Goal: Submit feedback/report problem: Submit feedback/report problem

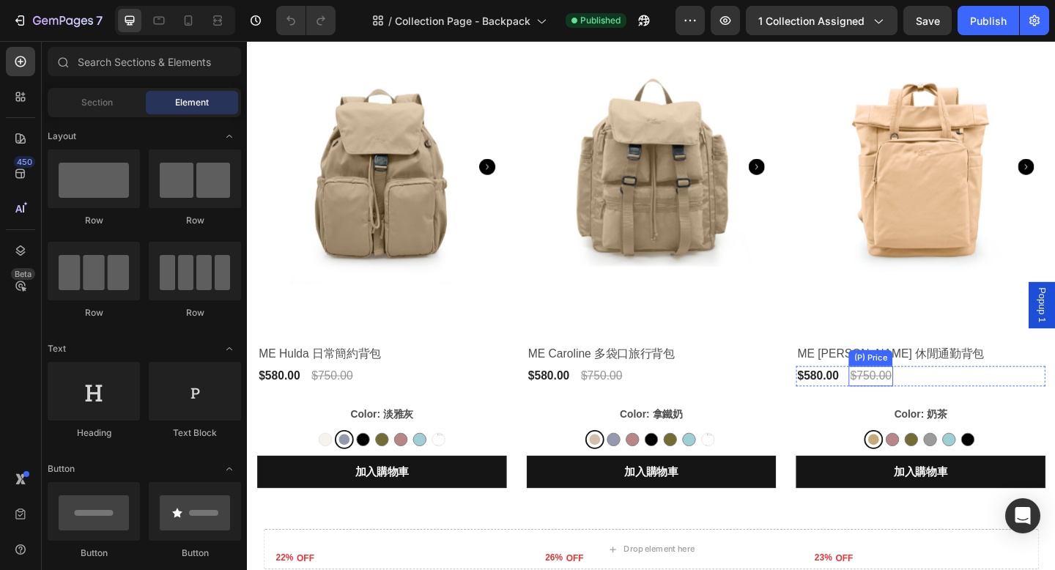
scroll to position [303, 0]
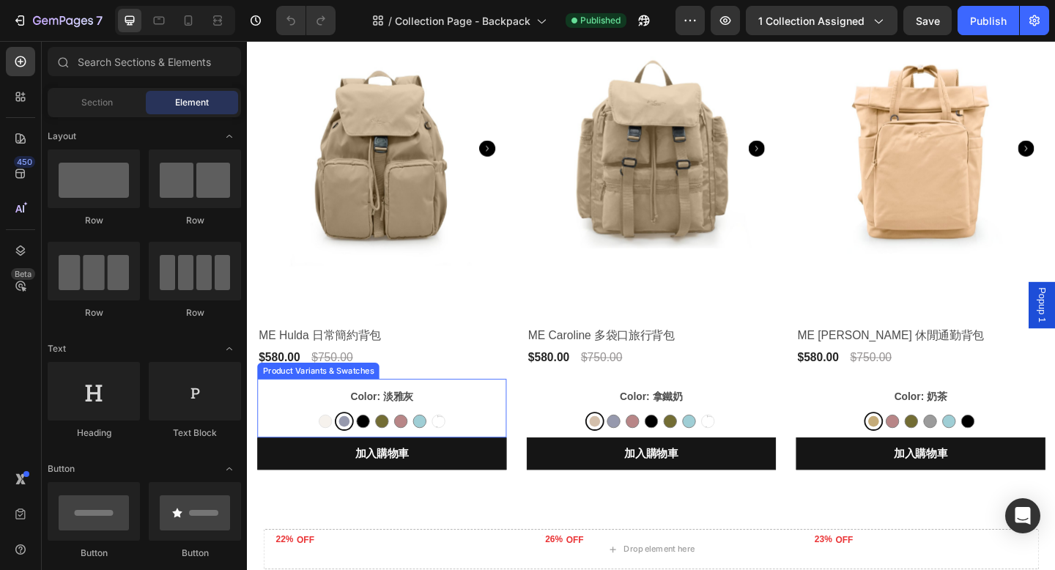
click at [481, 437] on div "Color: 淡雅灰 拿鐵奶 拿鐵奶 淡雅灰 淡雅灰 亮黑 亮黑 橄欖綠 橄欖綠 乾燥玫瑰 乾燥玫瑰 彩貝藍 彩貝藍 香芋紫 香芋紫 香芋紫" at bounding box center [393, 440] width 271 height 49
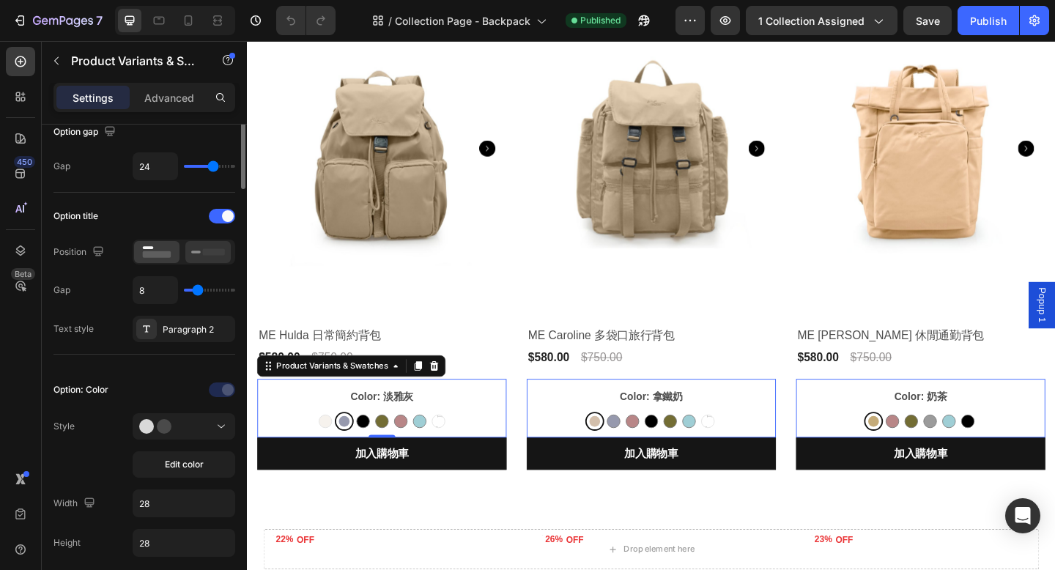
scroll to position [187, 0]
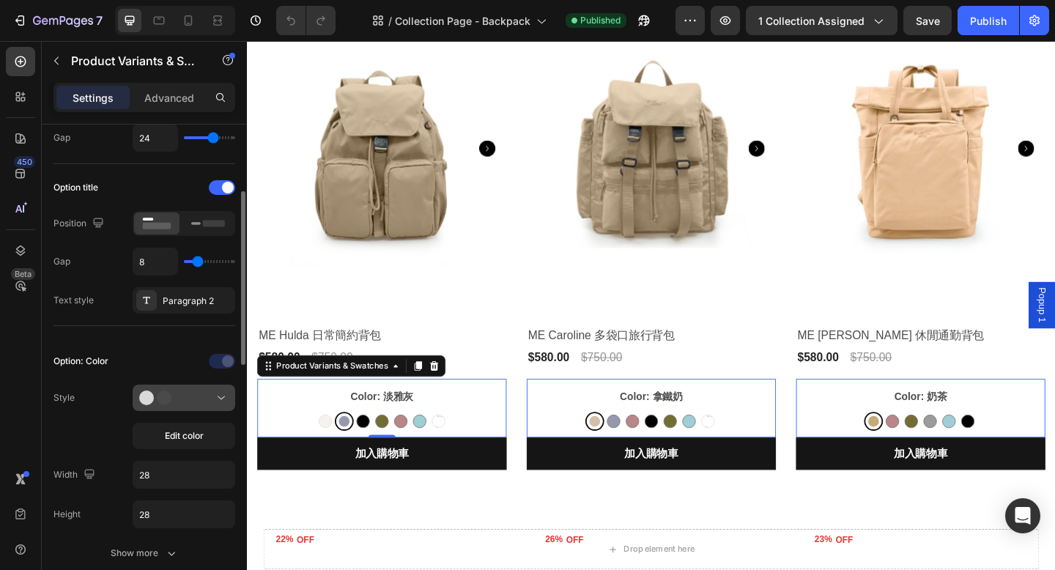
click at [188, 399] on div at bounding box center [183, 397] width 89 height 15
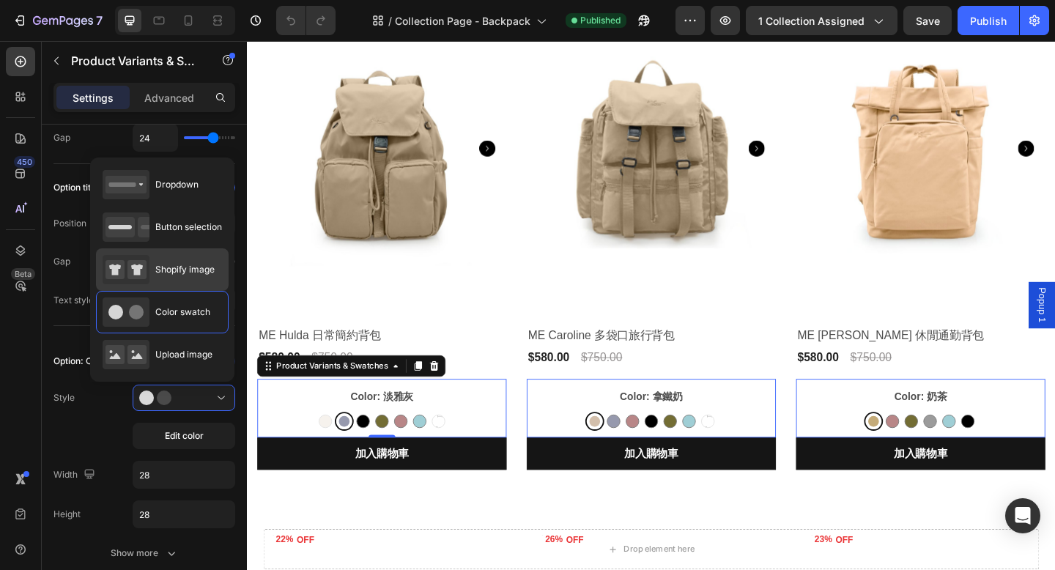
click at [189, 270] on span "Shopify image" at bounding box center [184, 269] width 59 height 13
type input "64"
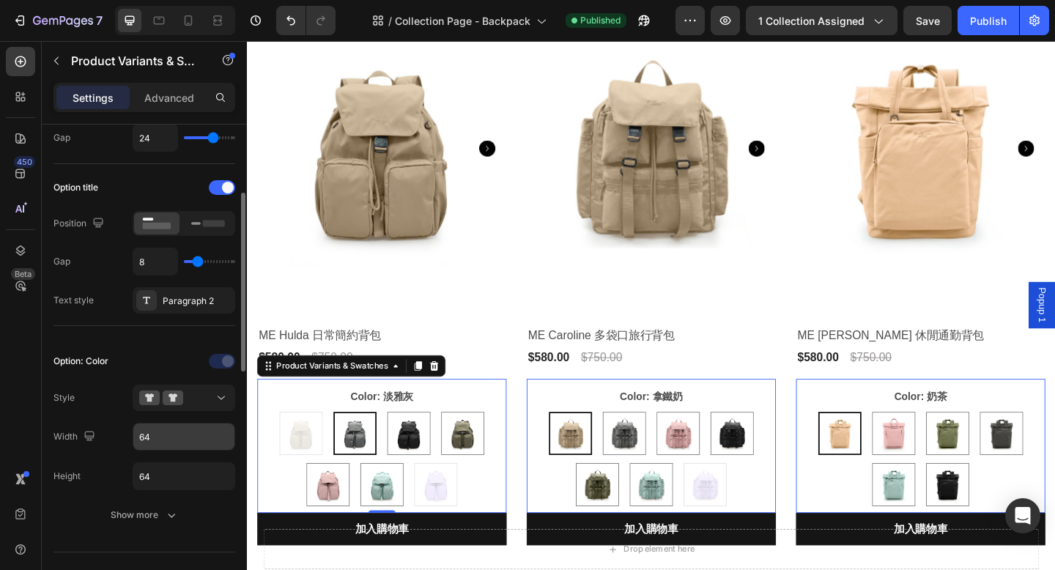
click at [163, 438] on input "64" at bounding box center [183, 436] width 101 height 26
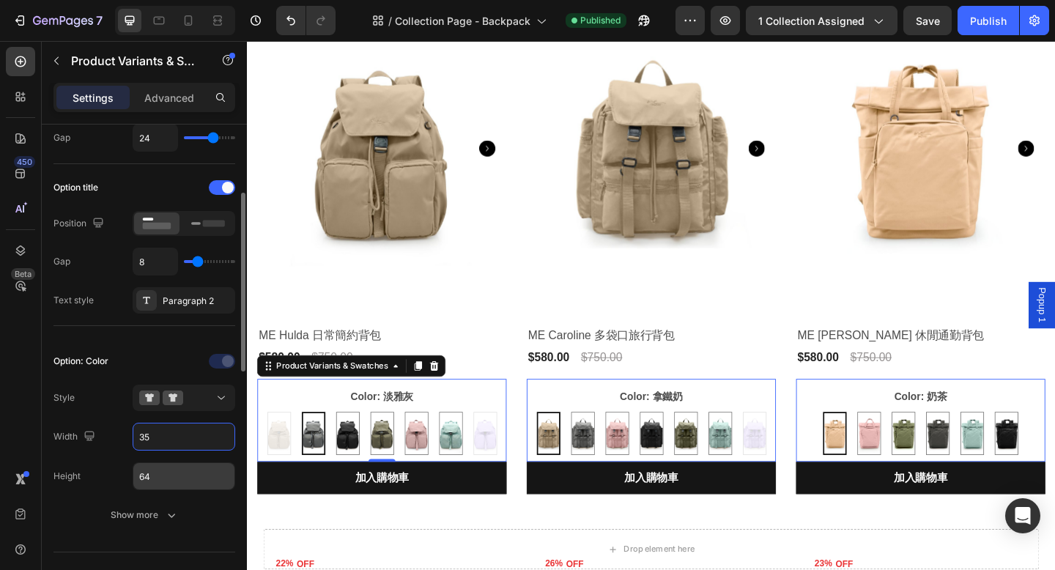
type input "35"
click at [166, 478] on input "64" at bounding box center [183, 476] width 101 height 26
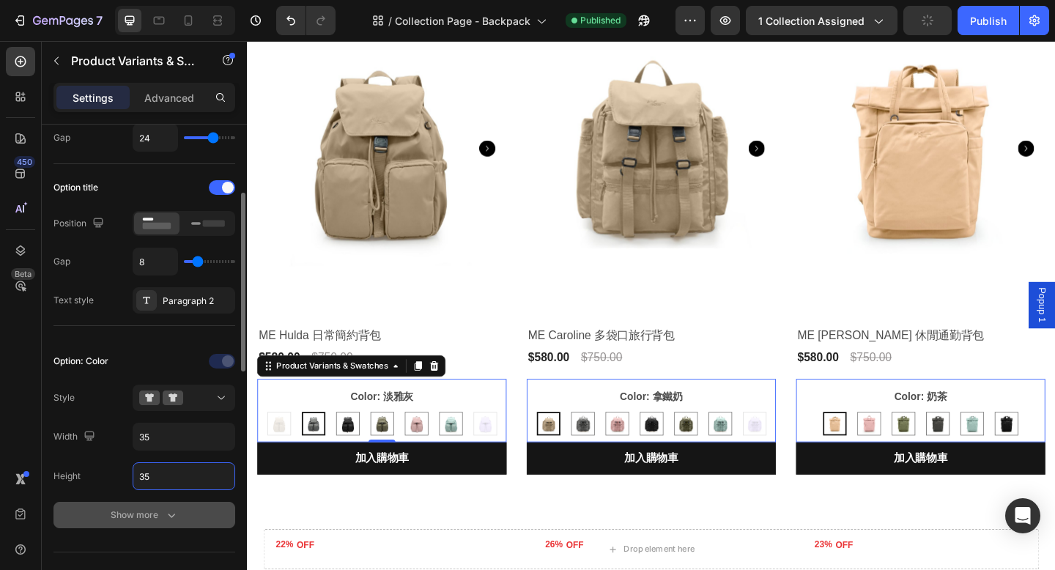
type input "35"
click at [147, 512] on div "Show more" at bounding box center [145, 515] width 68 height 15
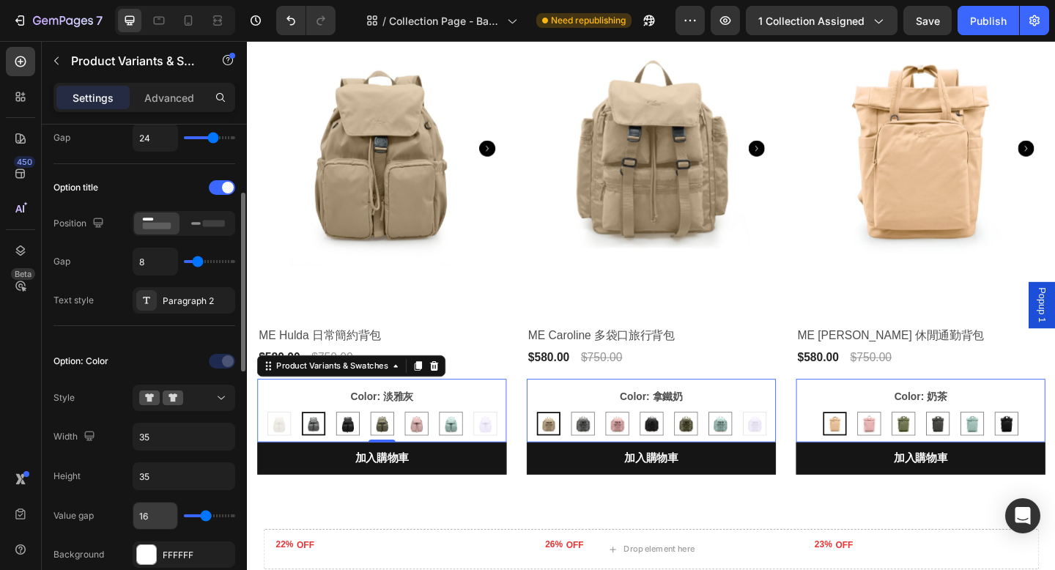
click at [149, 518] on input "16" at bounding box center [155, 515] width 44 height 26
type input "6"
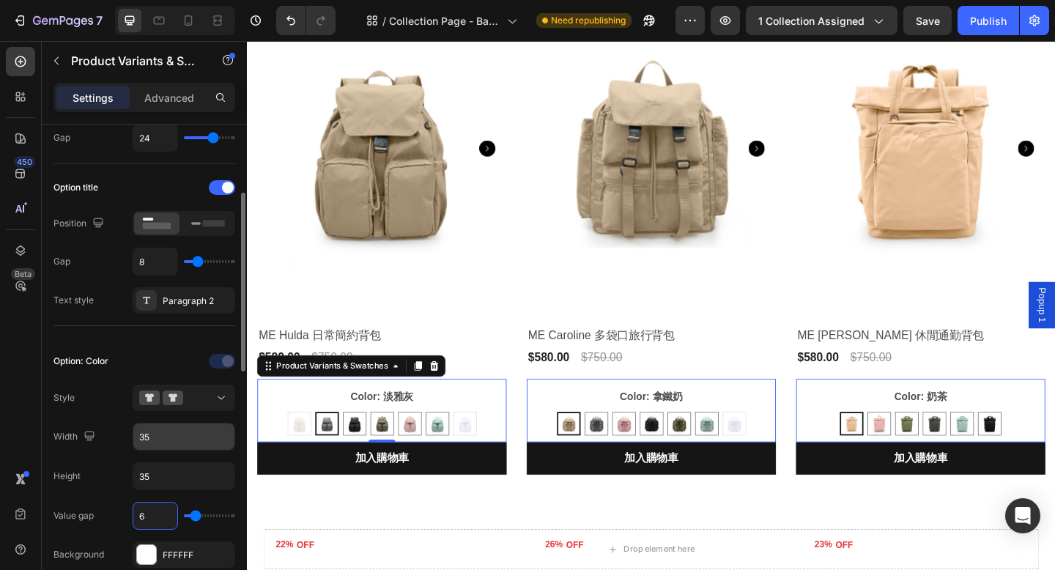
type input "6"
click at [155, 438] on input "35" at bounding box center [183, 436] width 101 height 26
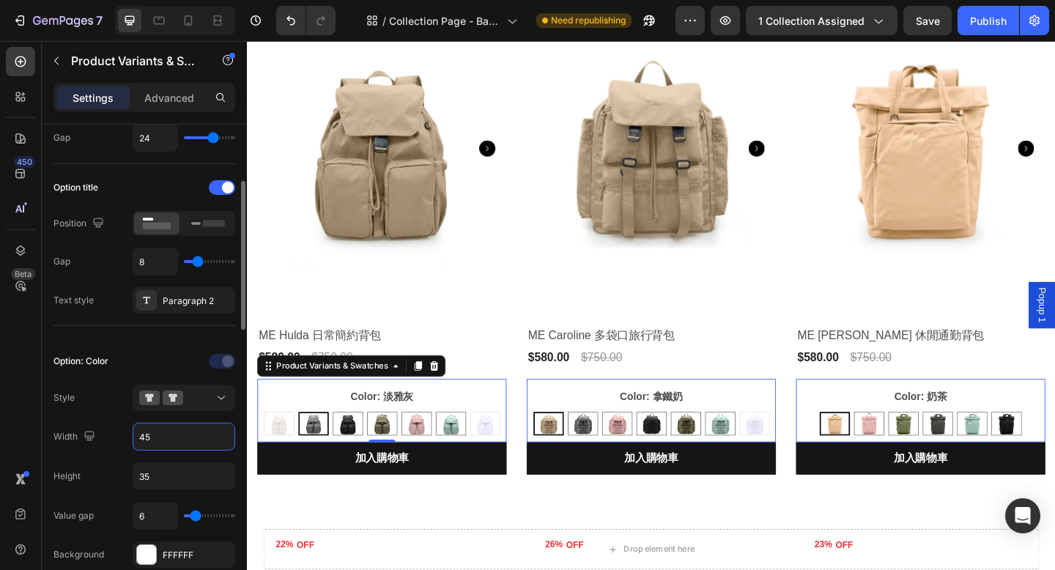
type input "45"
click at [165, 461] on div "Option: Color Style Width 45 Height 35 Value gap 6 Background FFFFFF Border Lin…" at bounding box center [144, 572] width 182 height 447
click at [155, 481] on input "35" at bounding box center [183, 476] width 101 height 26
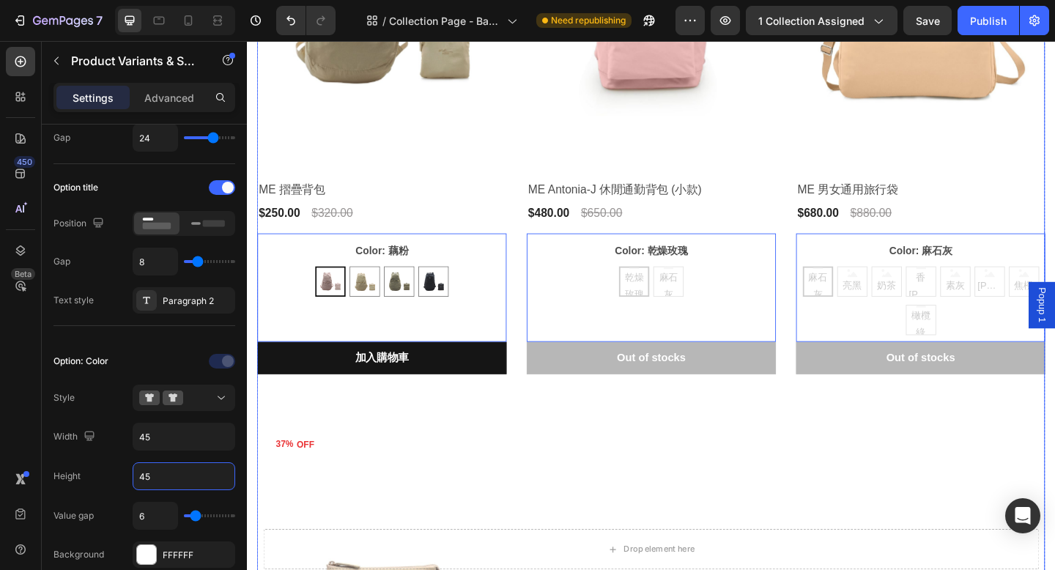
scroll to position [1062, 0]
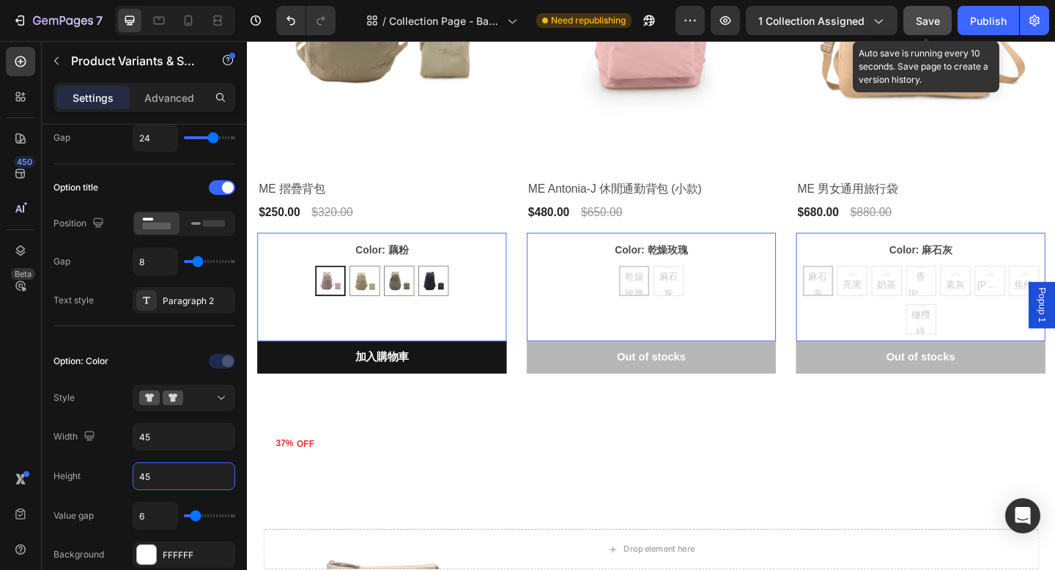
type input "45"
click at [925, 19] on span "Save" at bounding box center [928, 21] width 24 height 12
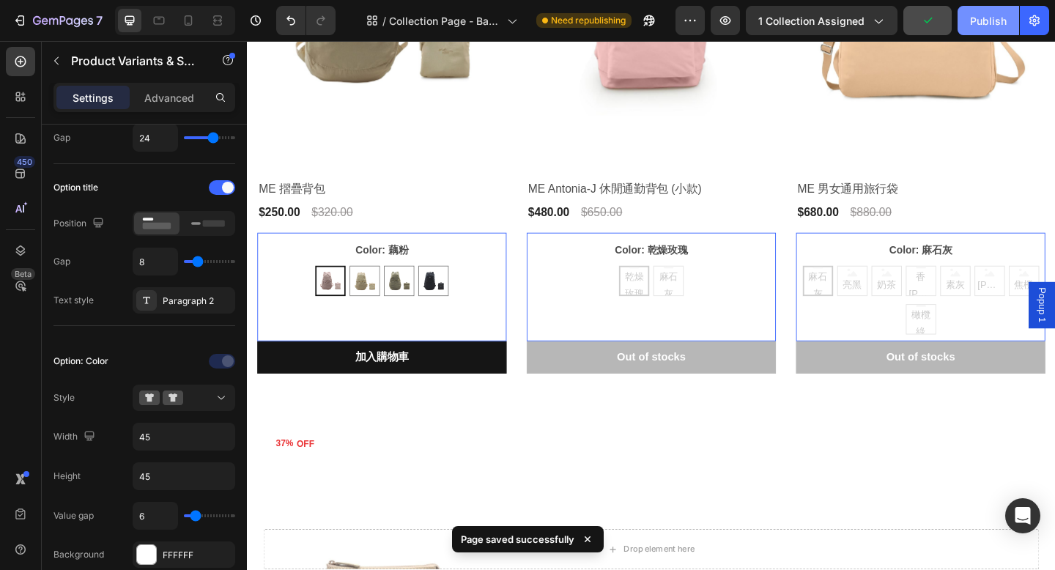
click at [990, 22] on div "Publish" at bounding box center [988, 20] width 37 height 15
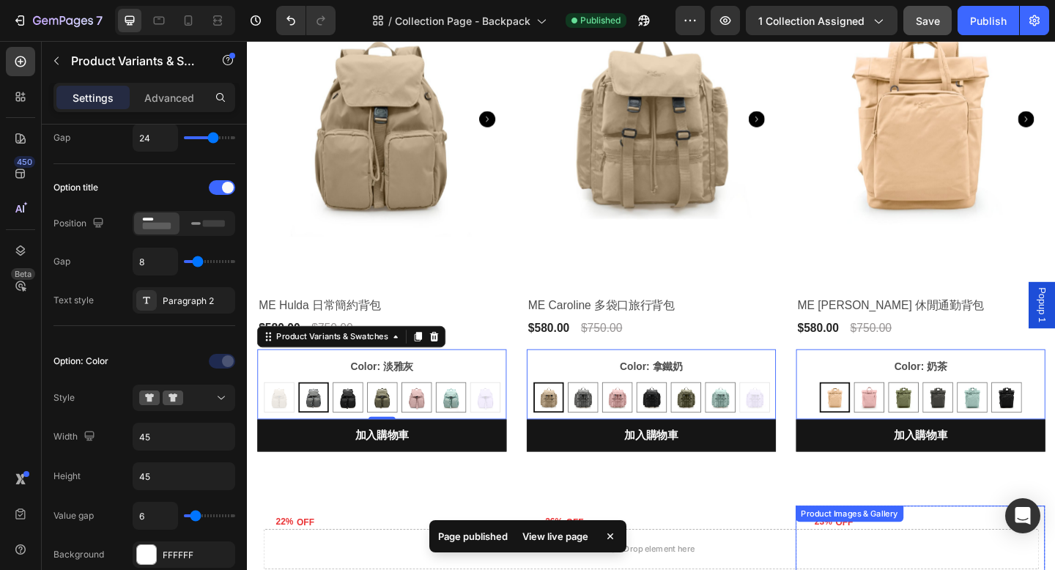
scroll to position [0, 0]
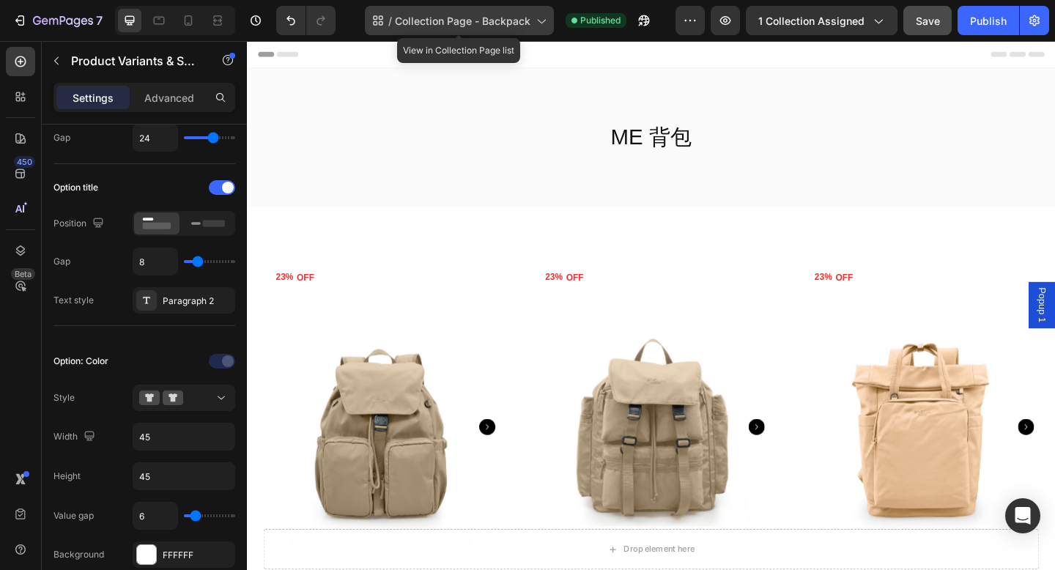
click at [541, 21] on icon at bounding box center [540, 20] width 15 height 15
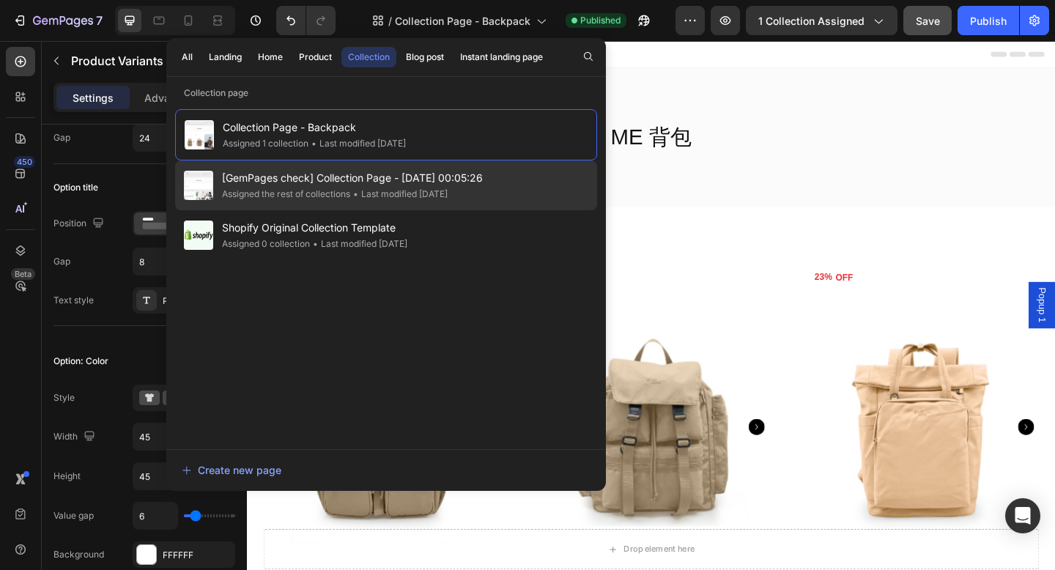
click at [518, 210] on div "[GemPages check] Collection Page - Mar 25, 00:05:26 Assigned the rest of collec…" at bounding box center [386, 235] width 422 height 50
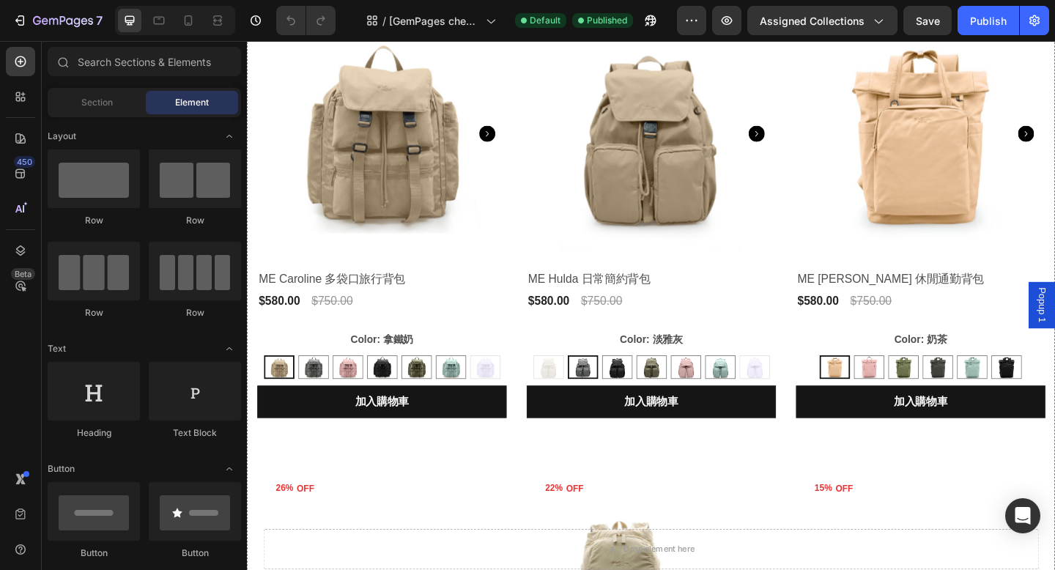
scroll to position [283, 0]
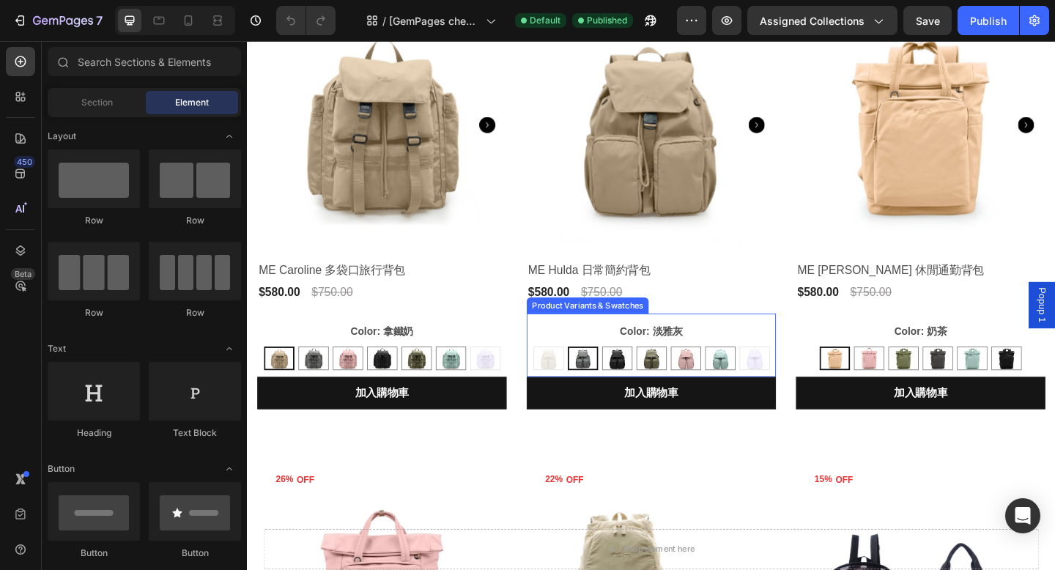
click at [529, 358] on div "Color: 淡雅灰 拿鐵奶 拿鐵奶 淡雅灰 淡雅灰 亮黑 亮黑 橄欖綠 橄欖綠 乾燥玫瑰 乾燥玫瑰 彩貝藍 彩貝藍 香芋紫 香芋紫" at bounding box center [393, 372] width 271 height 54
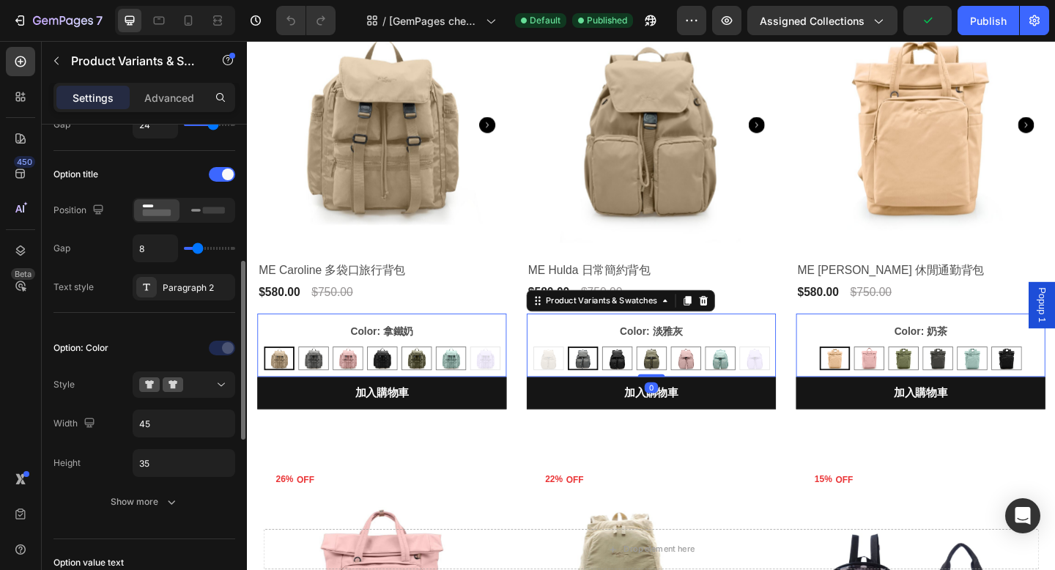
scroll to position [343, 0]
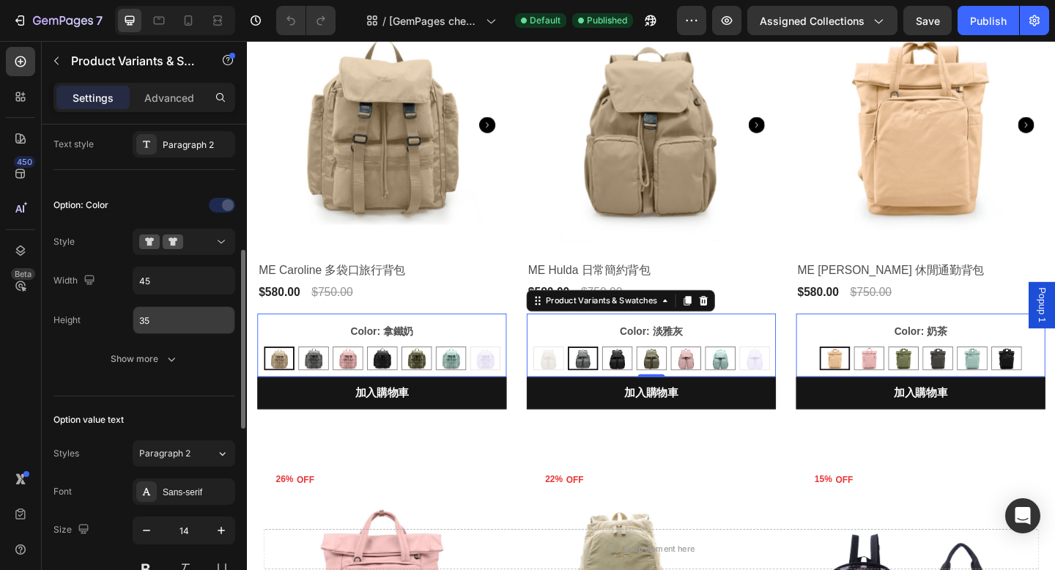
click at [160, 322] on input "35" at bounding box center [183, 320] width 101 height 26
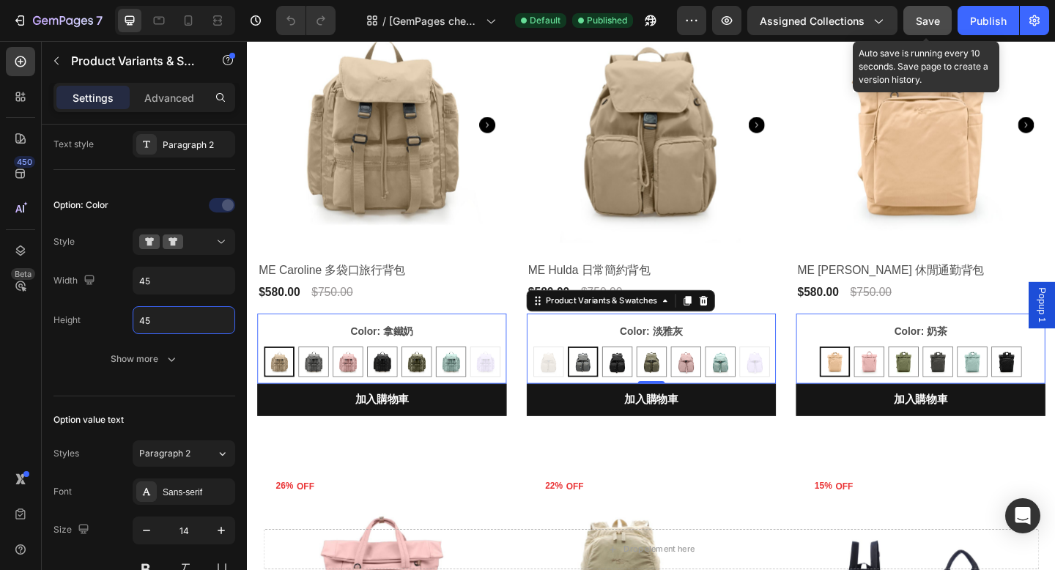
type input "45"
click at [938, 22] on span "Save" at bounding box center [928, 21] width 24 height 12
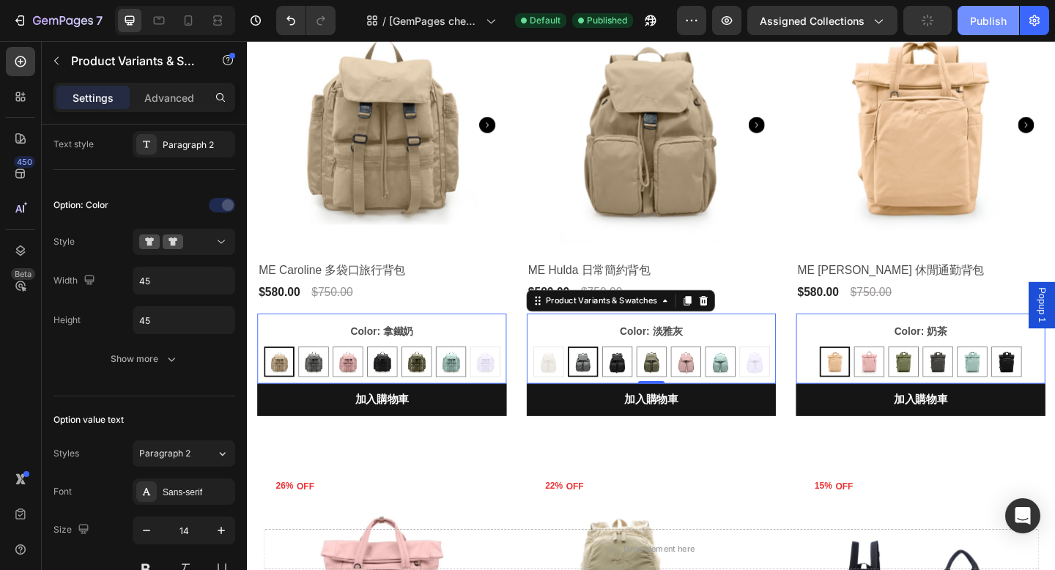
click at [976, 18] on div "Publish" at bounding box center [988, 20] width 37 height 15
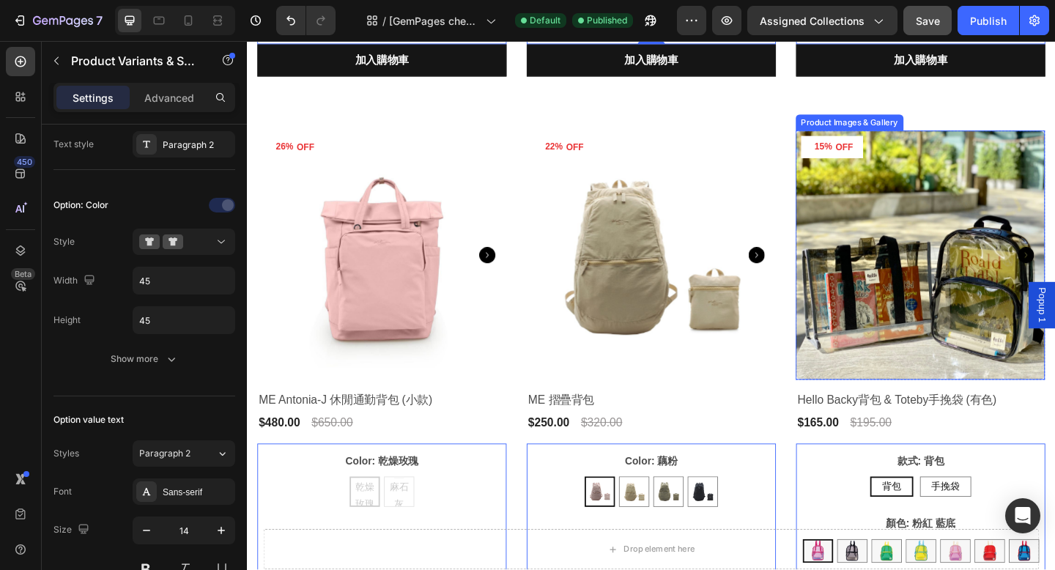
scroll to position [671, 0]
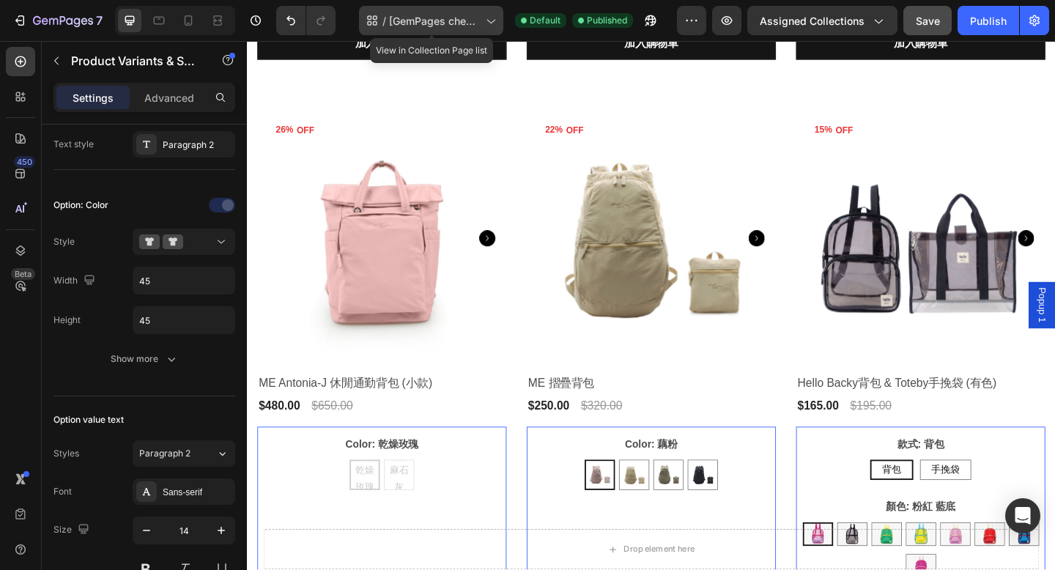
click at [458, 25] on span "[GemPages check] Collection Page - [DATE] 00:05:26" at bounding box center [434, 20] width 91 height 15
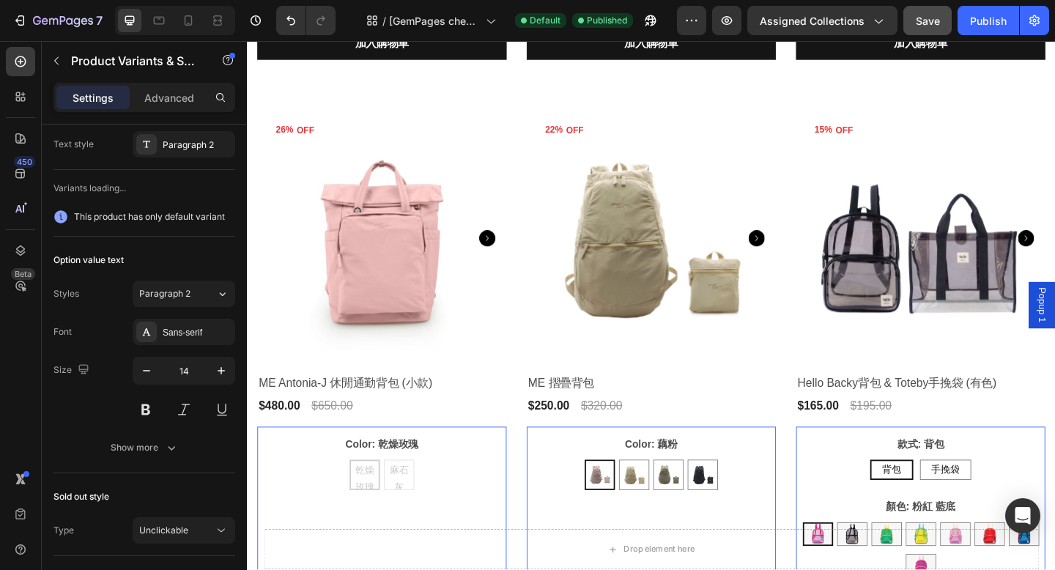
click at [924, 504] on div "背包" at bounding box center [947, 508] width 47 height 22
click at [947, 497] on input "背包 背包 背包" at bounding box center [947, 496] width 1 height 1
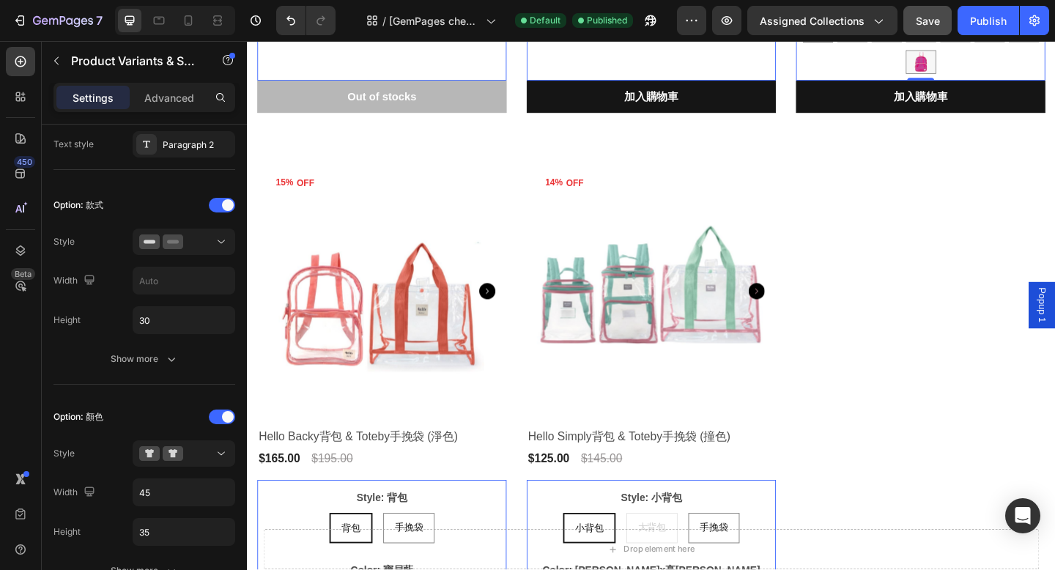
scroll to position [1277, 0]
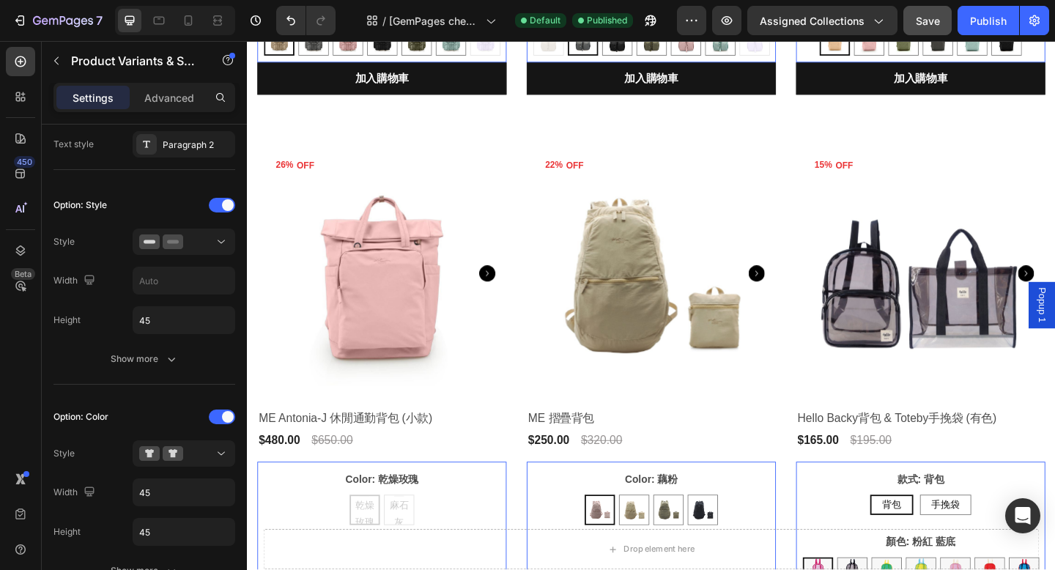
scroll to position [735, 0]
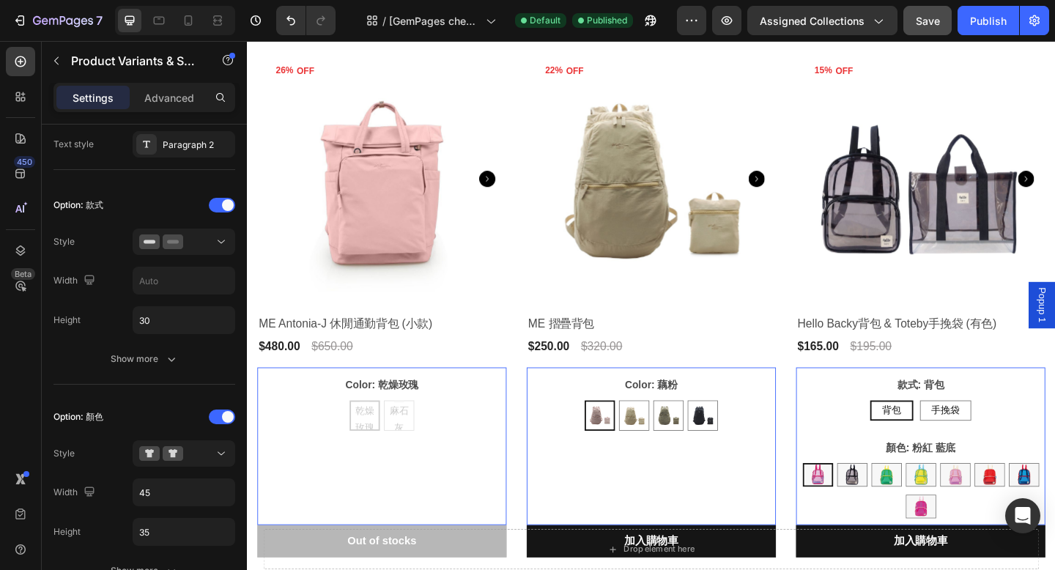
click at [933, 443] on div "背包" at bounding box center [948, 443] width 44 height 30
click at [947, 432] on input "背包 背包 背包" at bounding box center [947, 431] width 1 height 1
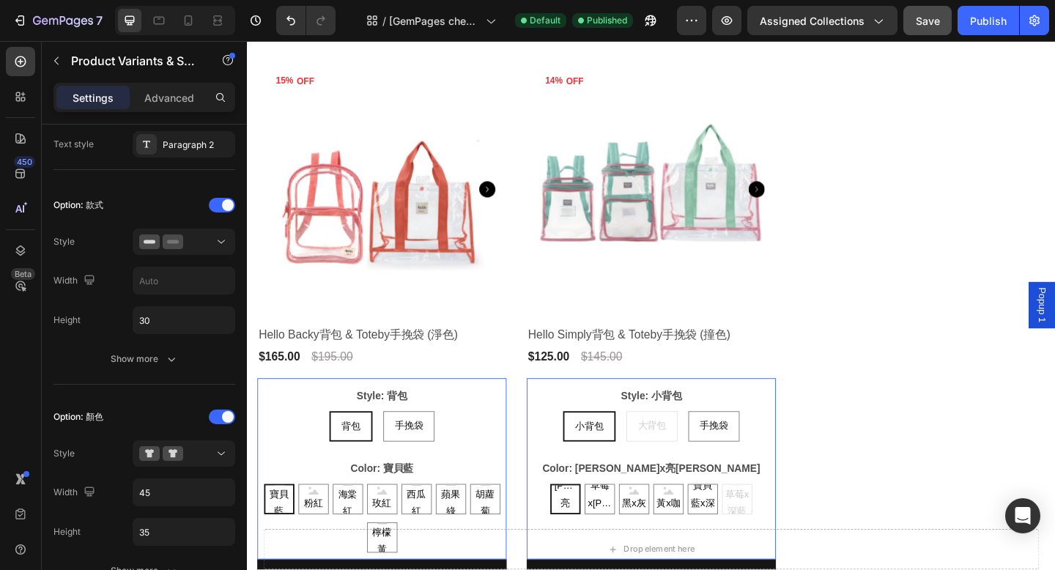
scroll to position [1387, 0]
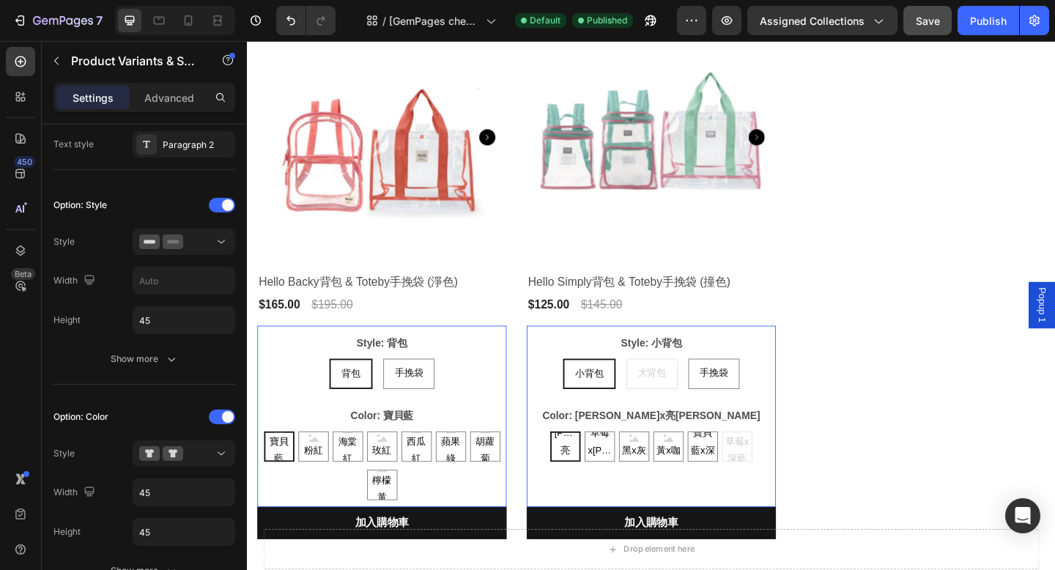
click at [626, 413] on div "小背包" at bounding box center [619, 403] width 54 height 30
click at [619, 387] on input "小背包 小背包 小背包" at bounding box center [618, 386] width 1 height 1
click at [621, 405] on span "小背包" at bounding box center [619, 403] width 31 height 12
click at [619, 387] on input "小背包 小背包 小背包" at bounding box center [618, 386] width 1 height 1
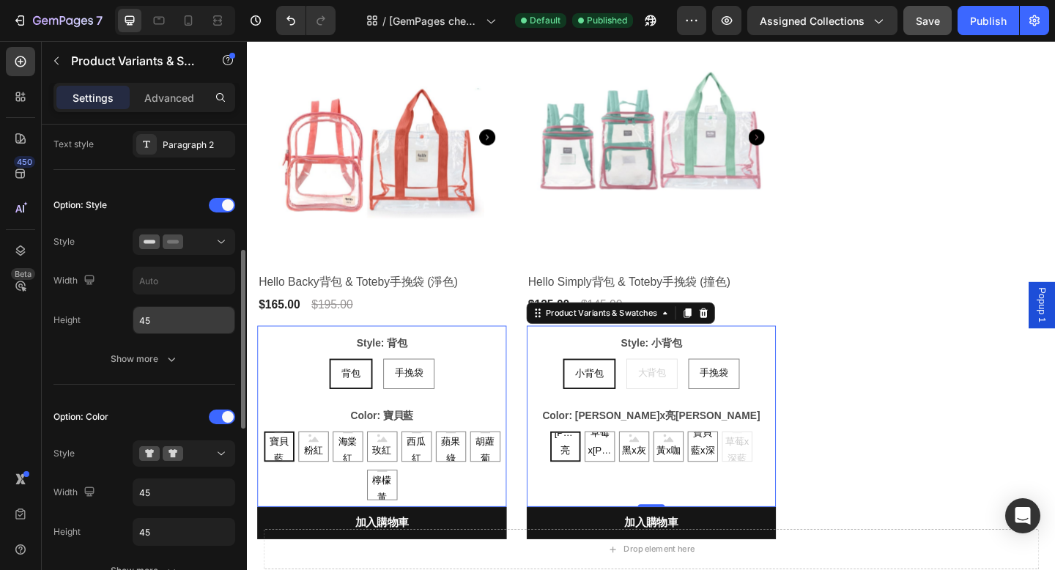
click at [170, 326] on input "45" at bounding box center [183, 320] width 101 height 26
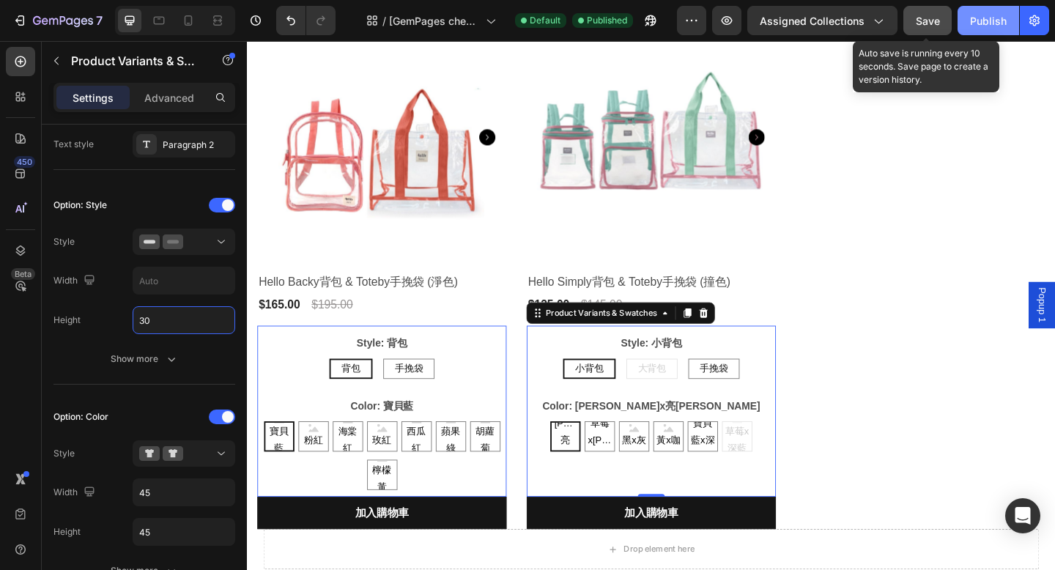
type input "30"
click at [925, 29] on button "Save" at bounding box center [927, 20] width 48 height 29
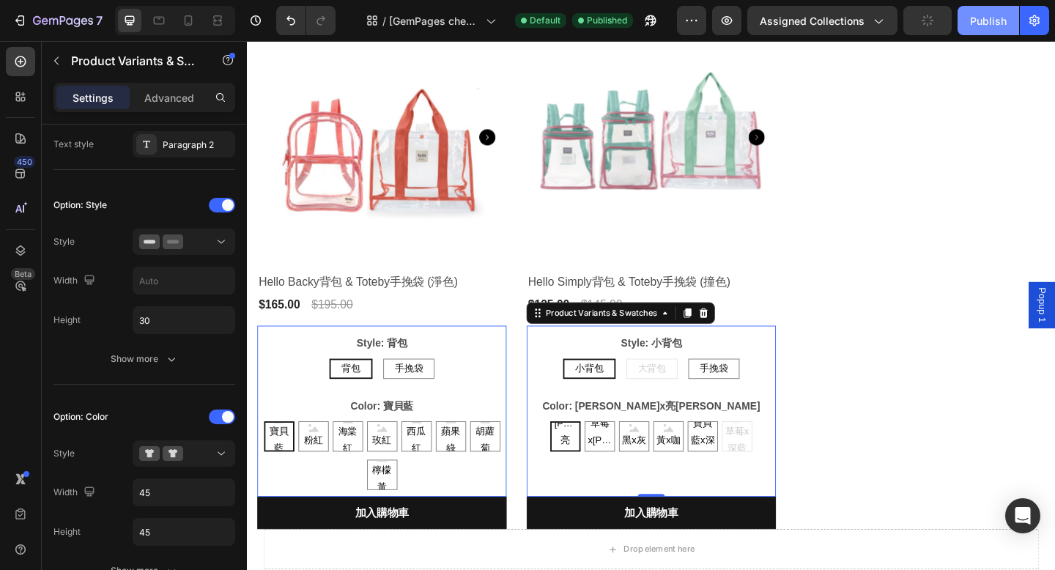
click at [981, 22] on div "Publish" at bounding box center [988, 20] width 37 height 15
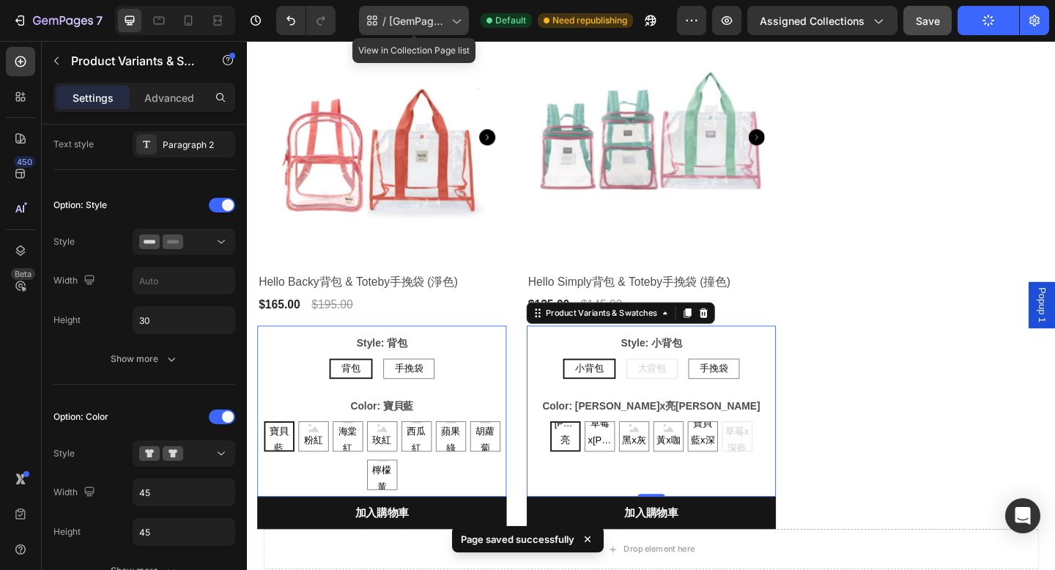
click at [406, 23] on span "[GemPages check] Collection Page - Mar 25, 00:05:26" at bounding box center [417, 20] width 56 height 15
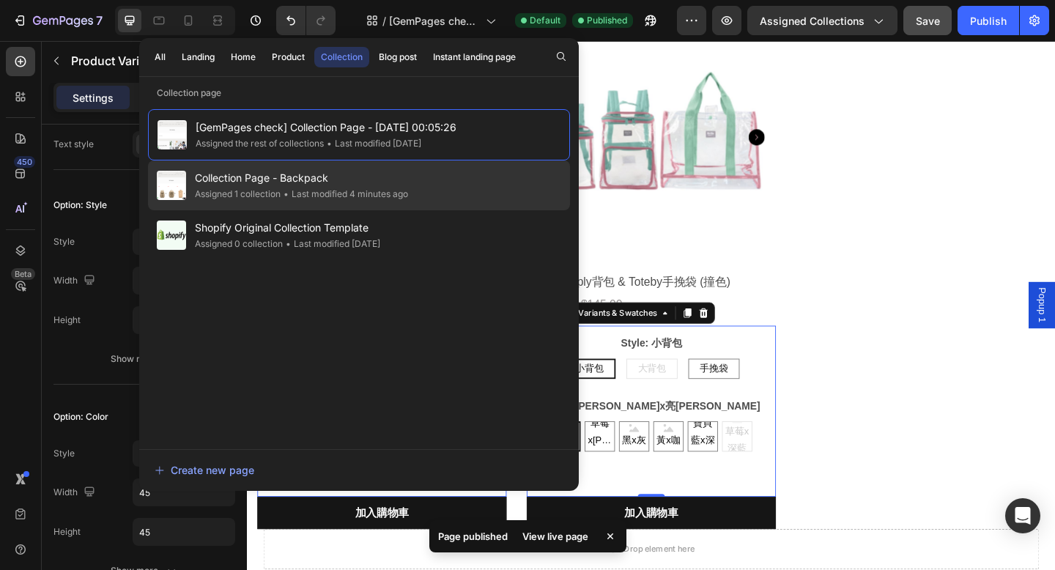
click at [357, 184] on span "Collection Page - Backpack" at bounding box center [301, 178] width 213 height 18
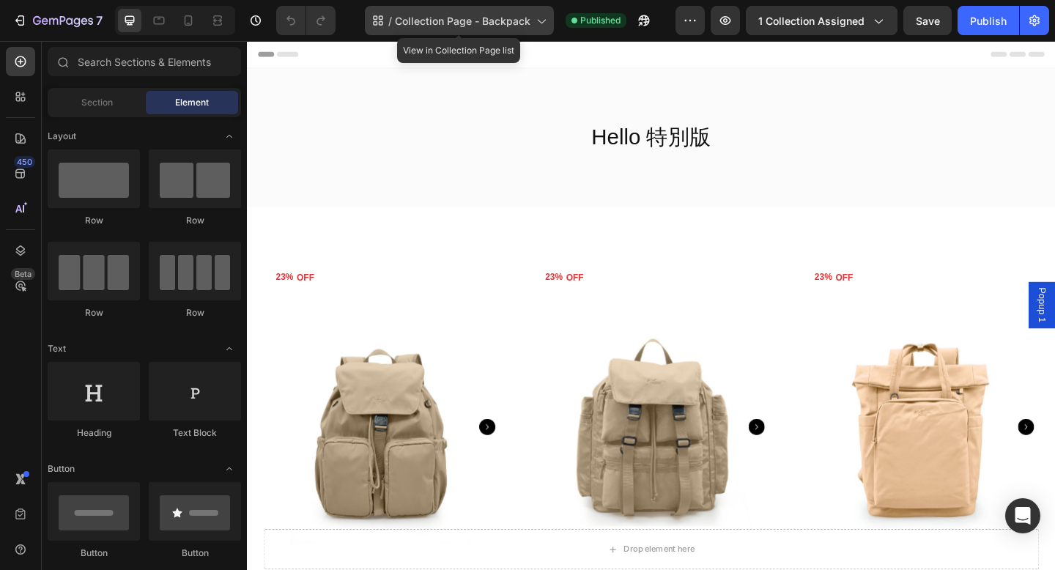
click at [500, 24] on span "Collection Page - Backpack" at bounding box center [463, 20] width 136 height 15
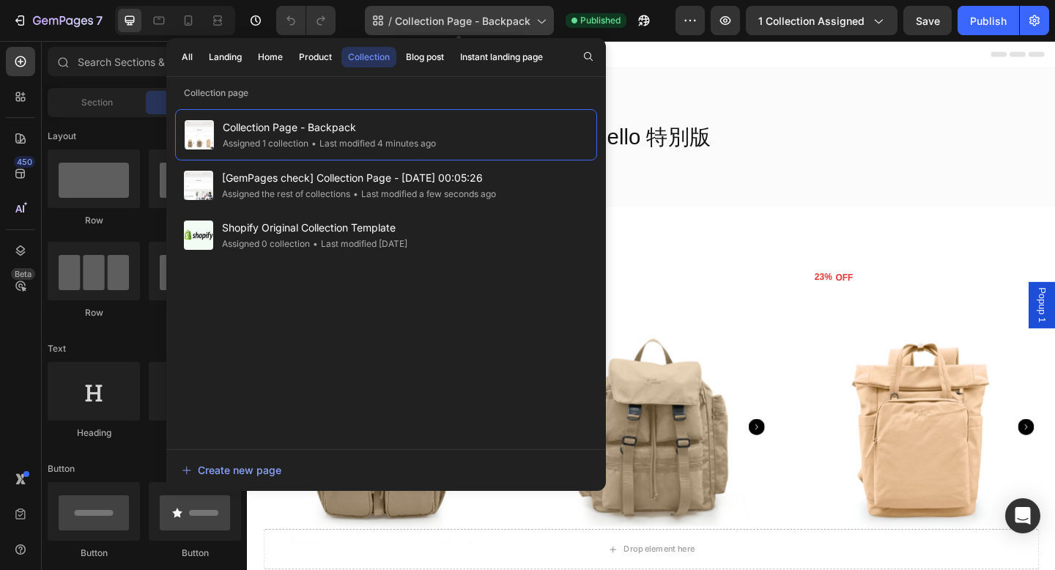
click at [500, 25] on span "Collection Page - Backpack" at bounding box center [463, 20] width 136 height 15
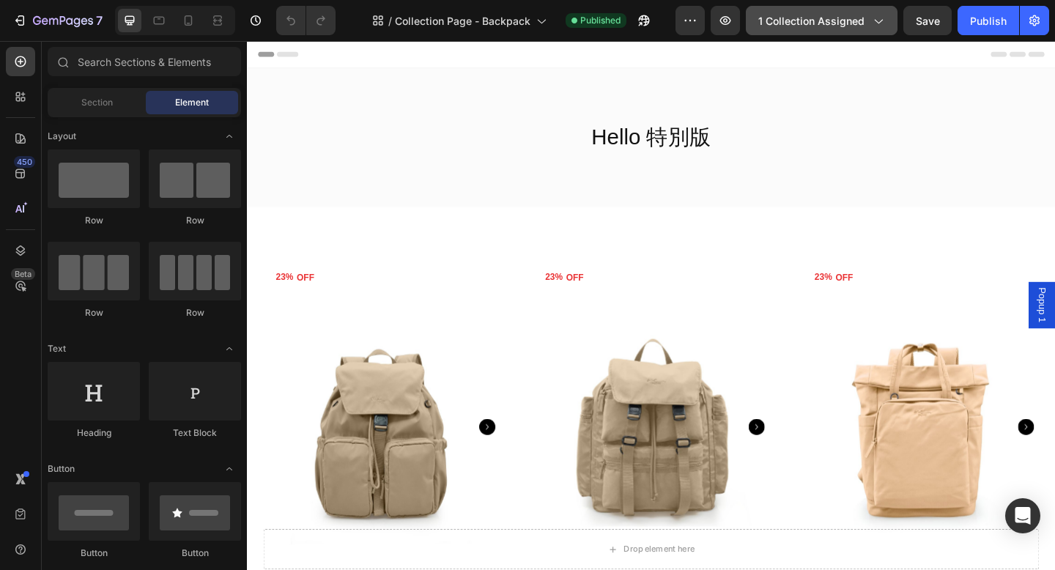
click at [766, 19] on span "1 collection assigned" at bounding box center [811, 20] width 106 height 15
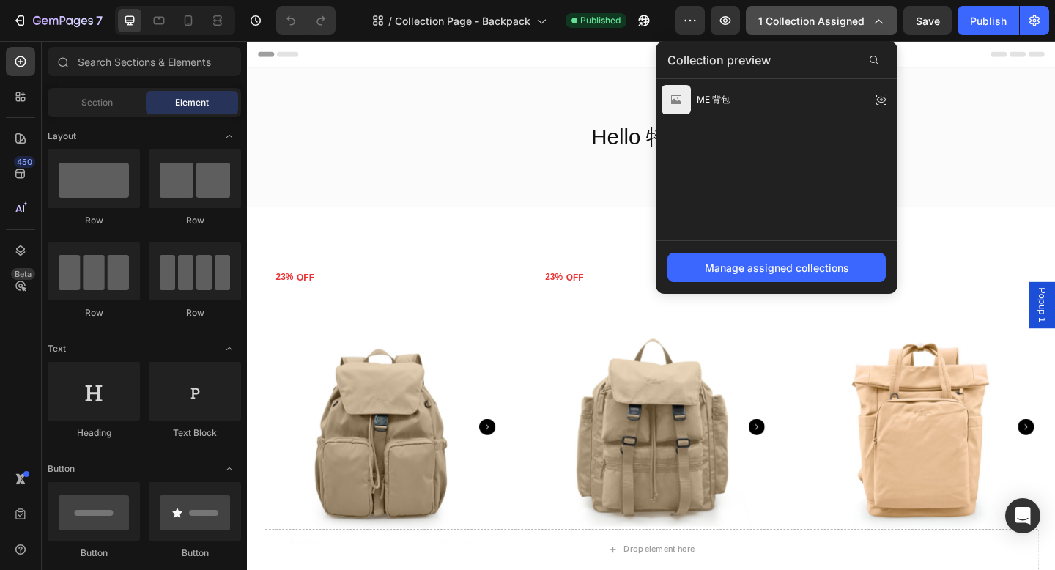
click at [766, 19] on span "1 collection assigned" at bounding box center [811, 20] width 106 height 15
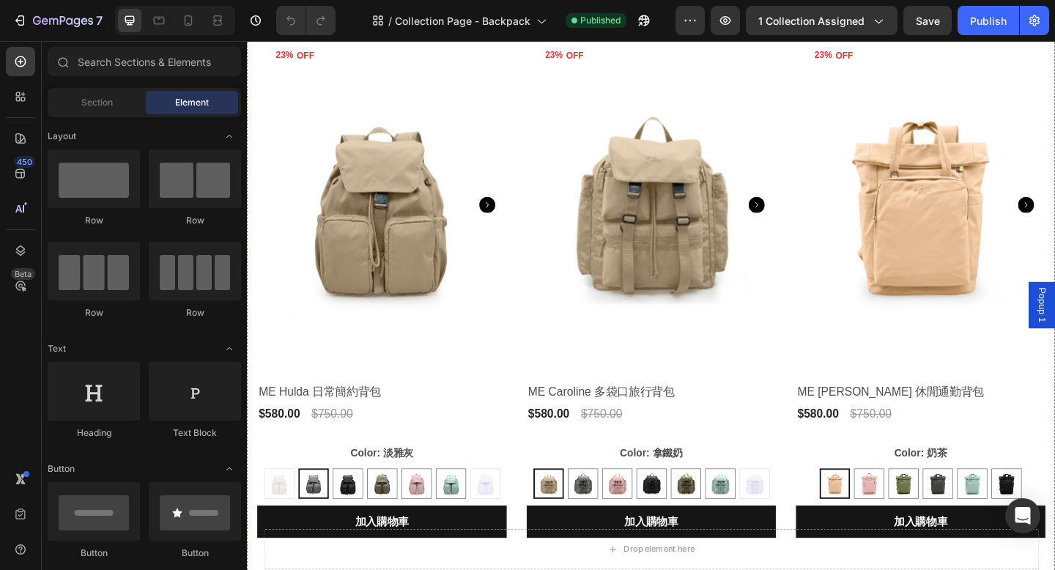
scroll to position [198, 0]
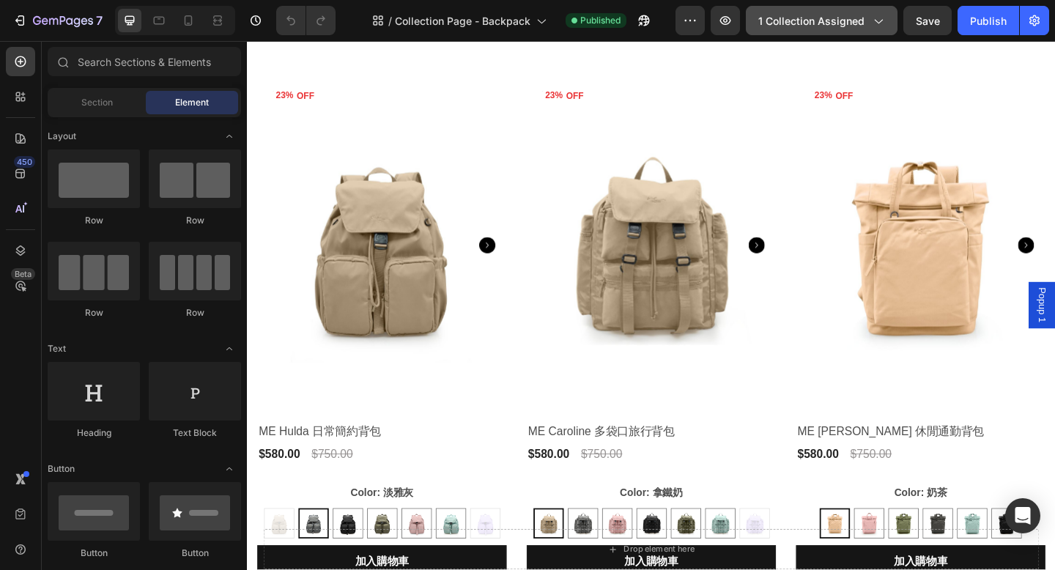
click at [795, 26] on span "1 collection assigned" at bounding box center [811, 20] width 106 height 15
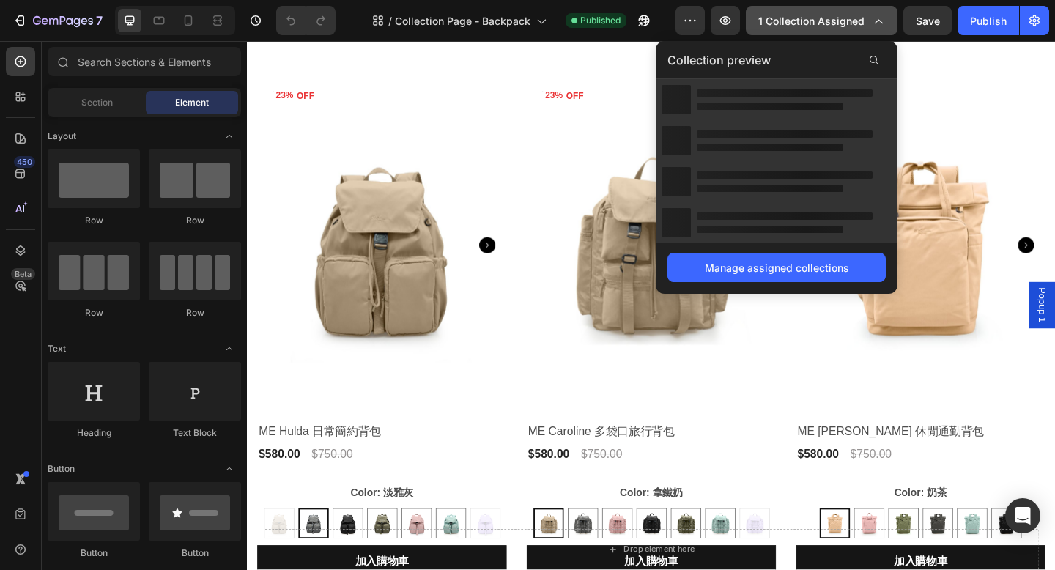
click at [795, 26] on span "1 collection assigned" at bounding box center [811, 20] width 106 height 15
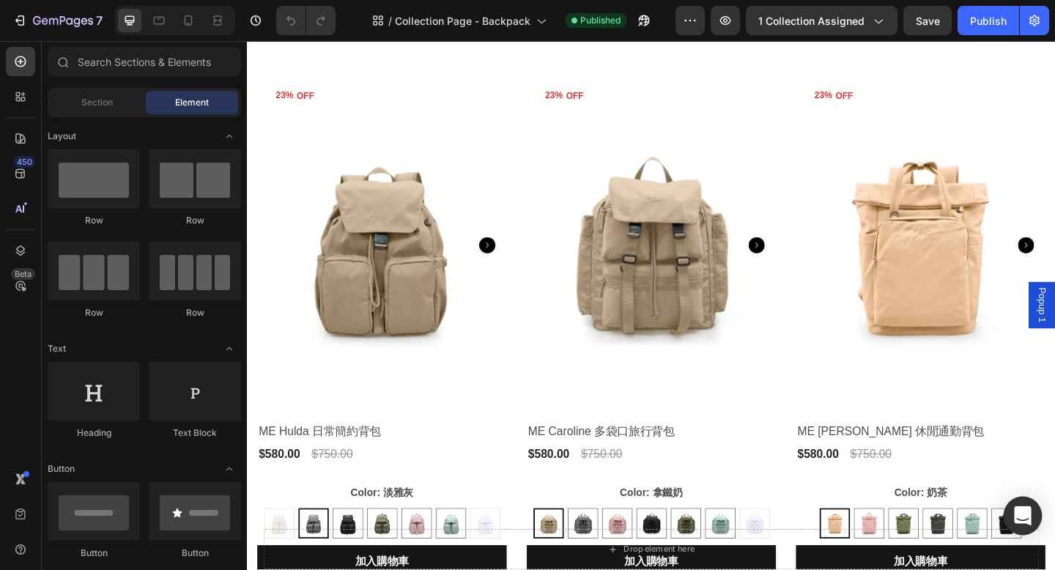
click at [1018, 514] on icon "Open Intercom Messenger" at bounding box center [1022, 515] width 17 height 19
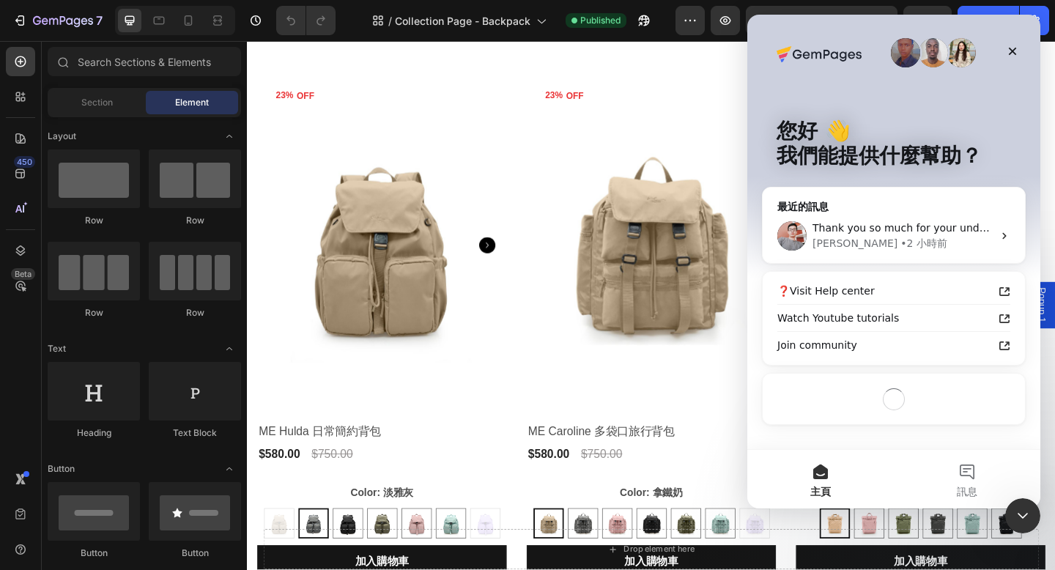
scroll to position [0, 0]
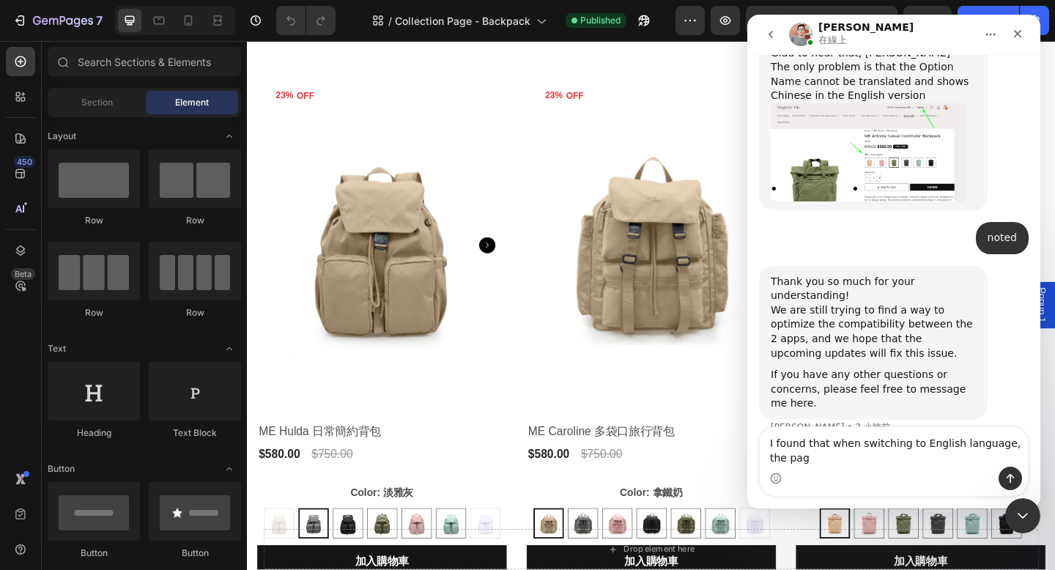
scroll to position [2659, 0]
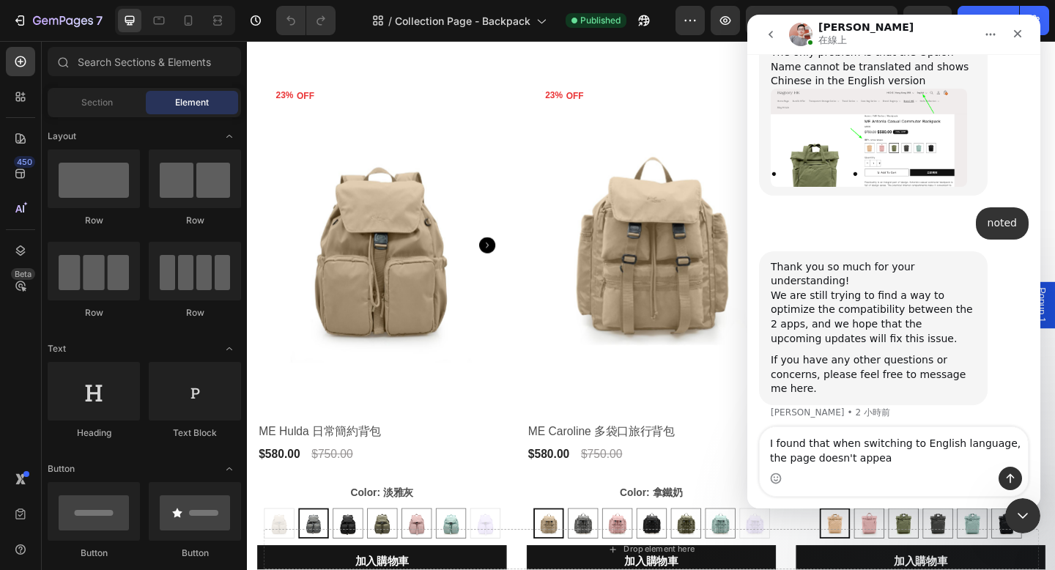
type textarea "I found that when switching to English language, the page doesn't appear"
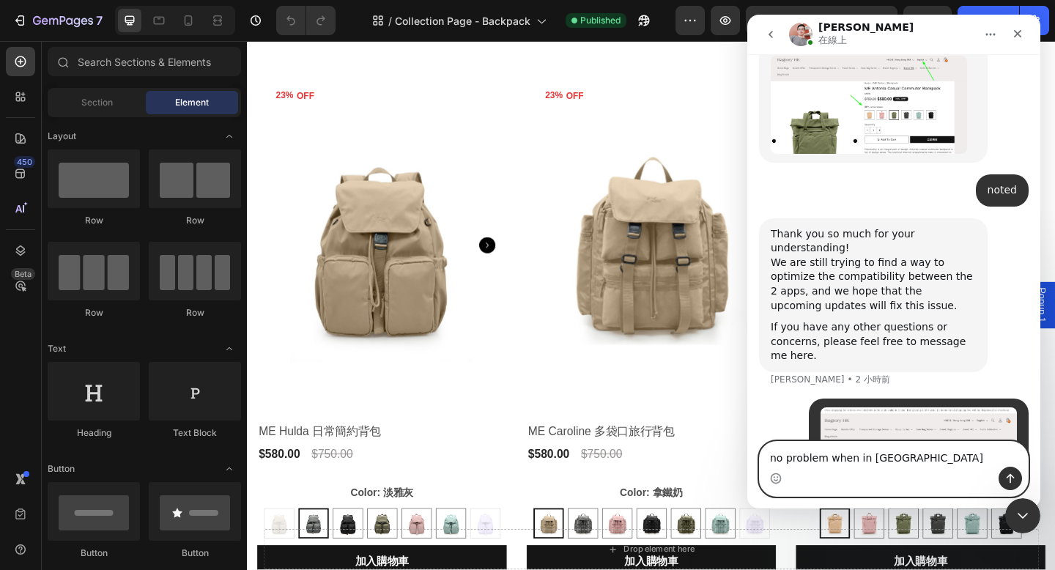
type textarea "no problem when in Chinese"
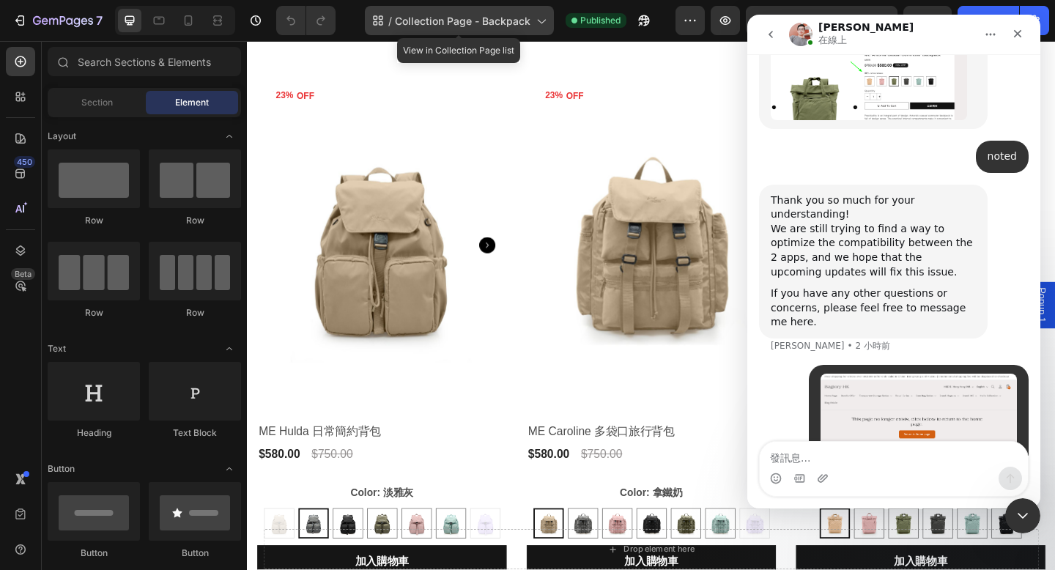
click at [543, 24] on icon at bounding box center [540, 20] width 15 height 15
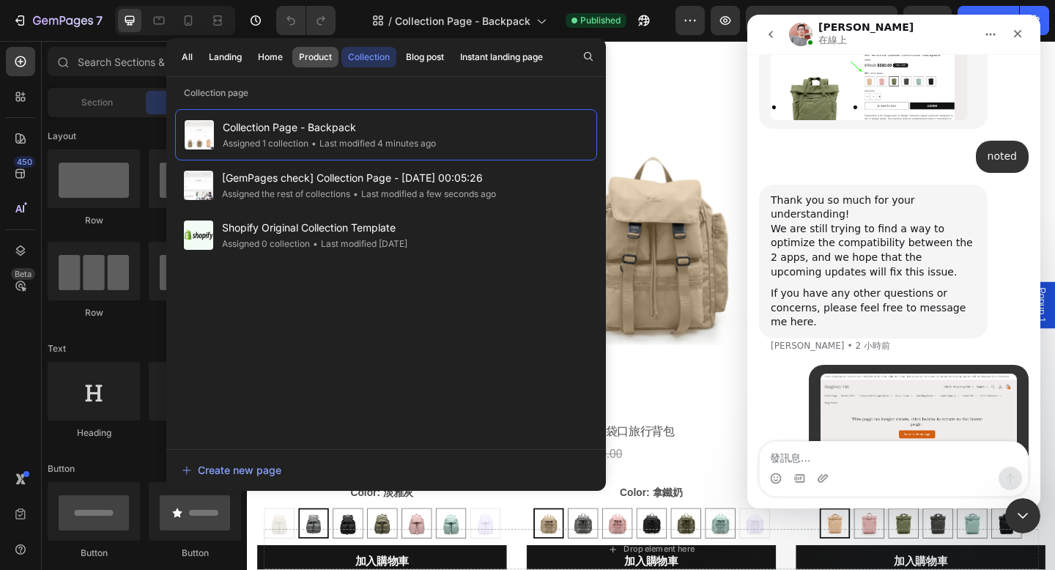
click at [303, 56] on div "Product" at bounding box center [315, 57] width 33 height 13
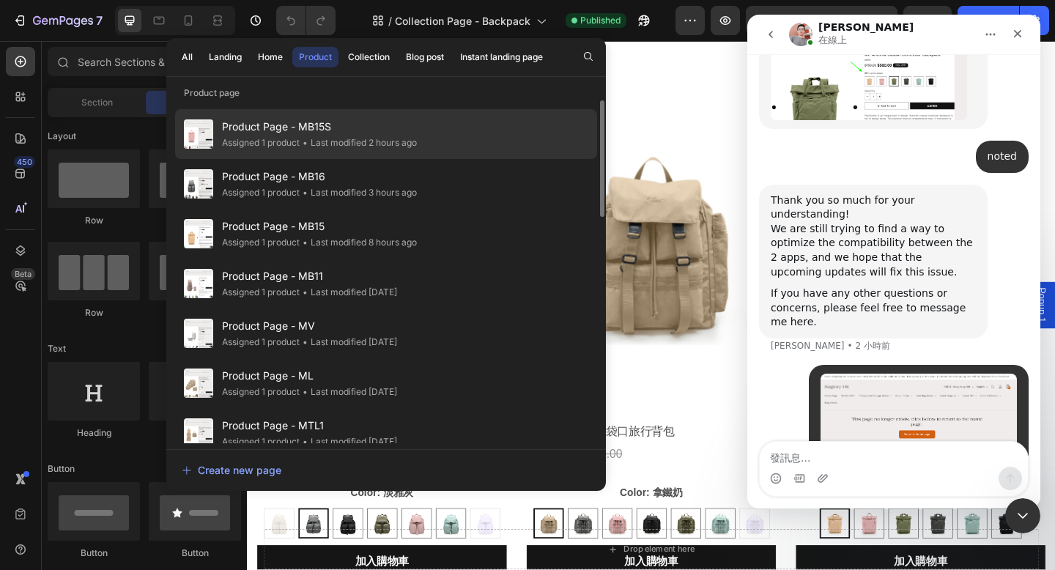
click at [378, 135] on span "Product Page - MB15S" at bounding box center [319, 127] width 195 height 18
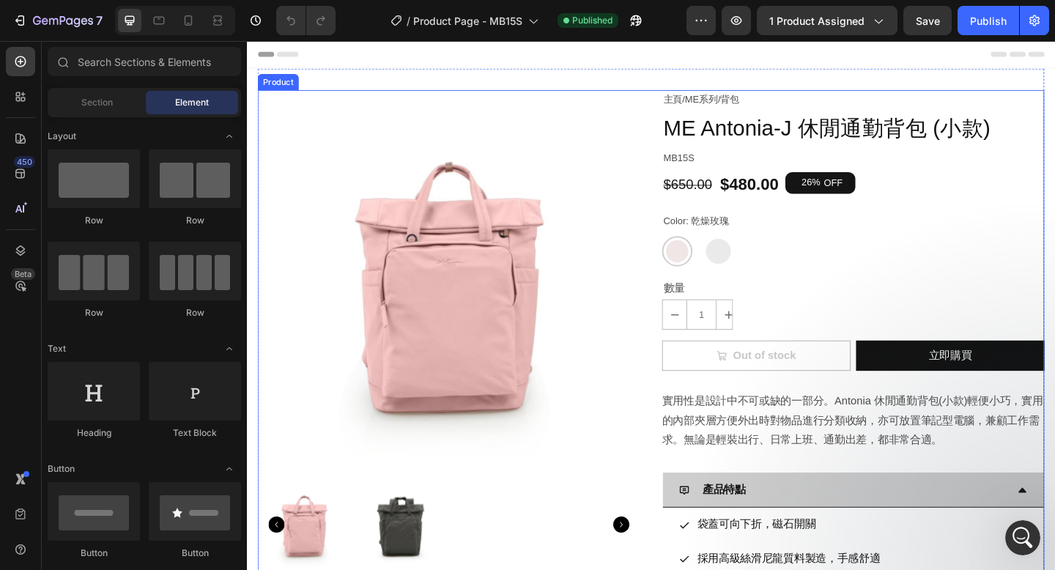
radio input "true"
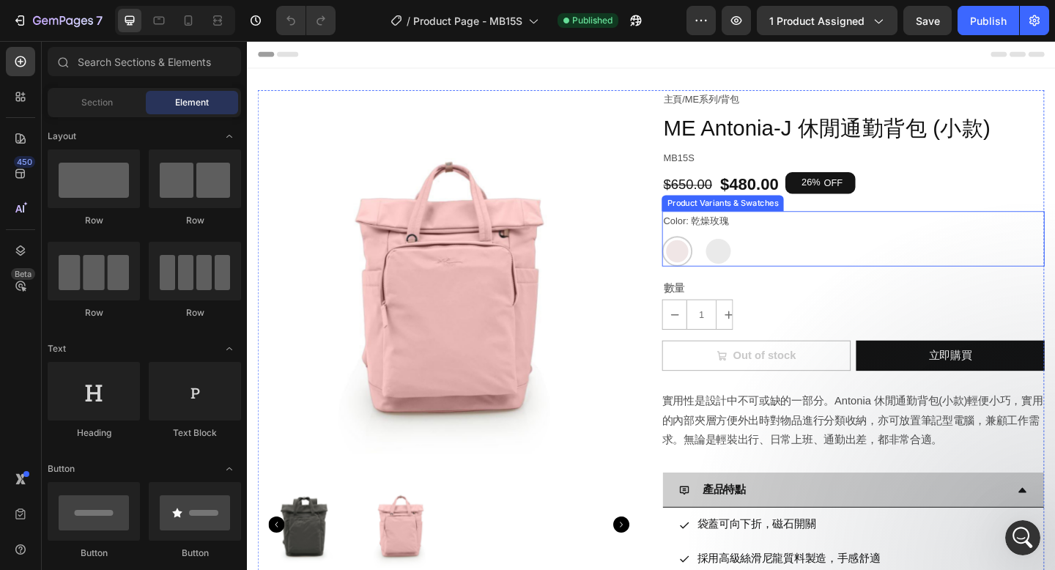
scroll to position [2726, 0]
click at [759, 256] on div "乾燥玫瑰 乾燥玫瑰 麻石灰 麻石灰" at bounding box center [906, 269] width 416 height 33
radio input "true"
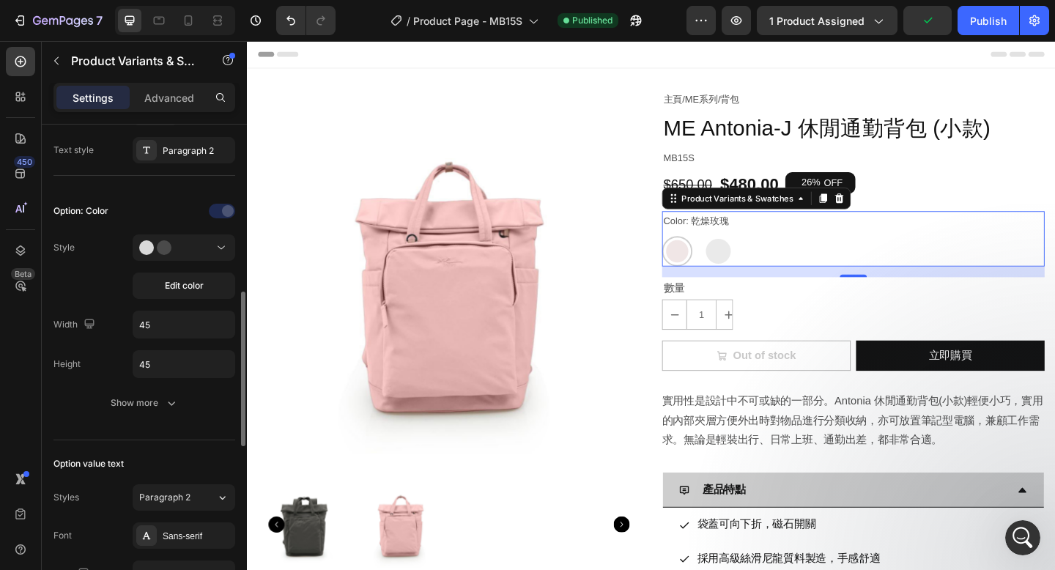
scroll to position [261, 0]
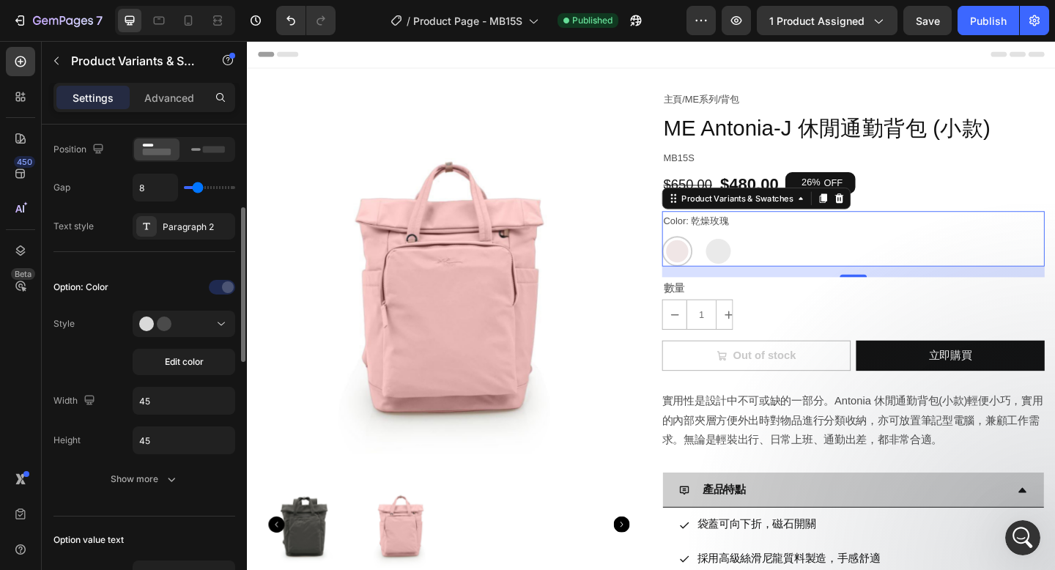
click at [171, 337] on div "Edit color" at bounding box center [184, 343] width 103 height 64
click at [171, 330] on icon at bounding box center [161, 323] width 44 height 15
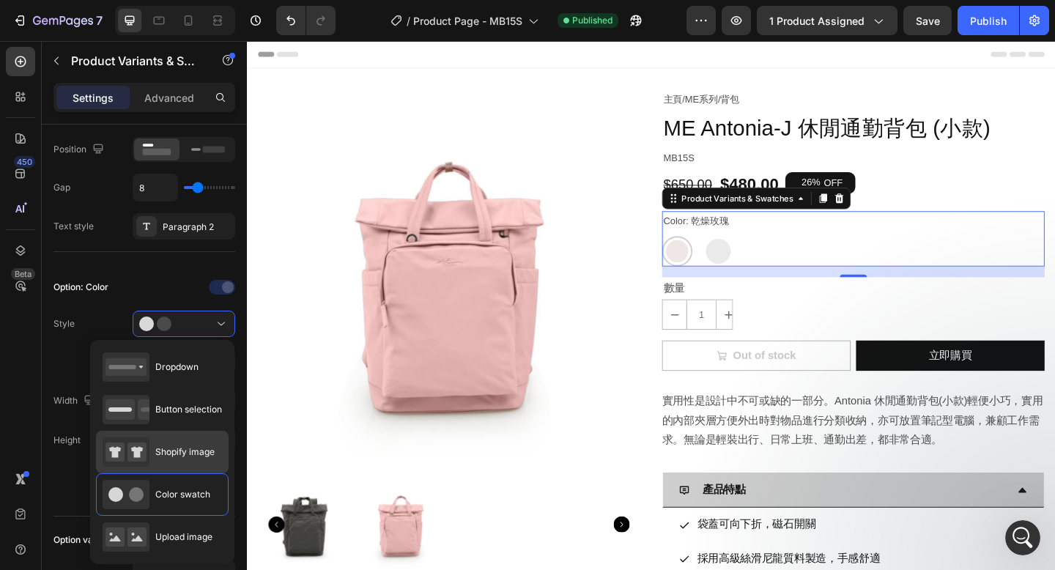
click at [170, 448] on span "Shopify image" at bounding box center [184, 451] width 59 height 13
type input "64"
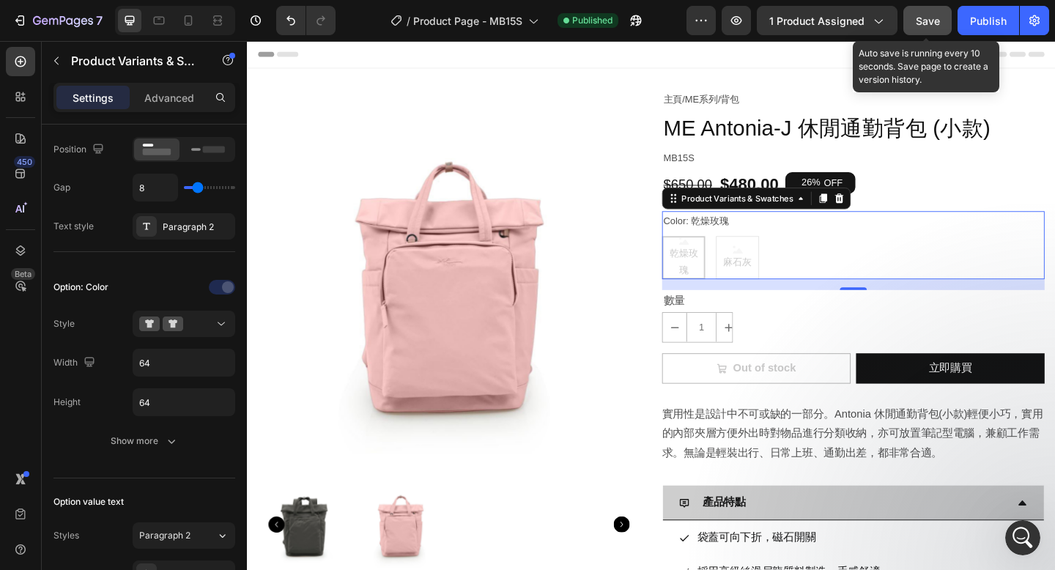
click at [928, 22] on span "Save" at bounding box center [928, 21] width 24 height 12
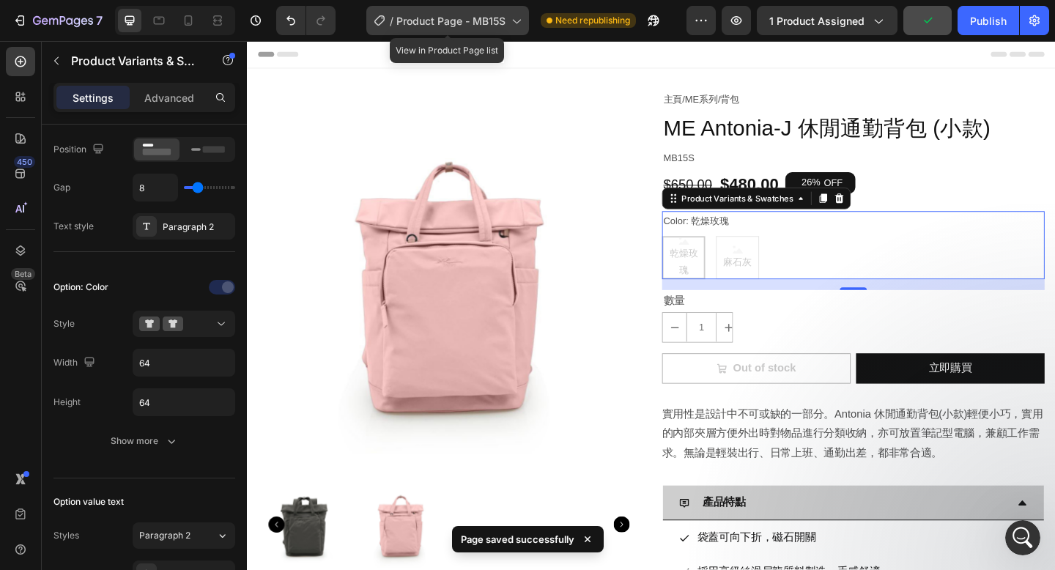
click at [489, 26] on span "Product Page - MB15S" at bounding box center [450, 20] width 109 height 15
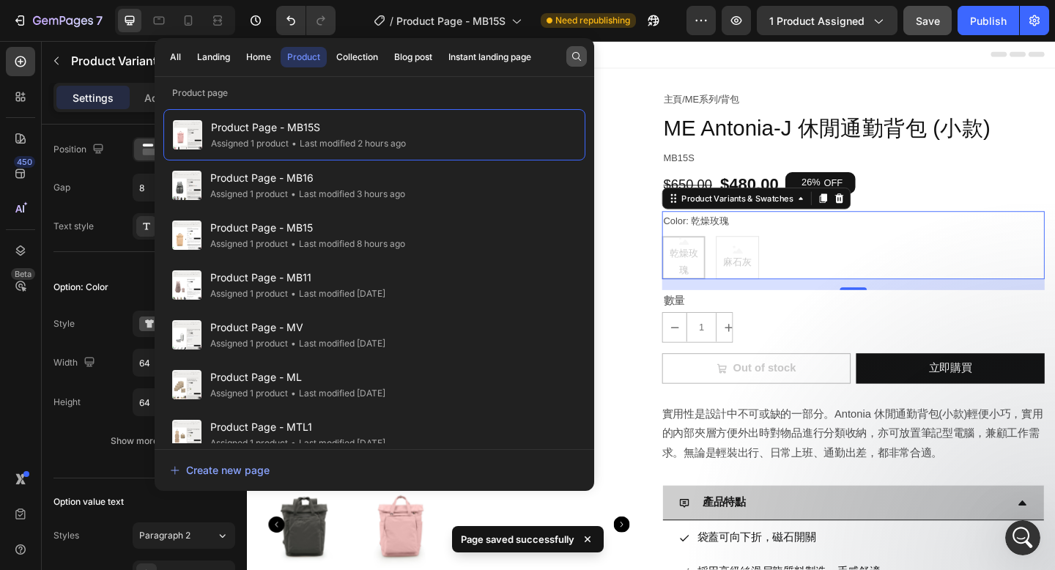
click at [572, 62] on icon "button" at bounding box center [577, 57] width 12 height 12
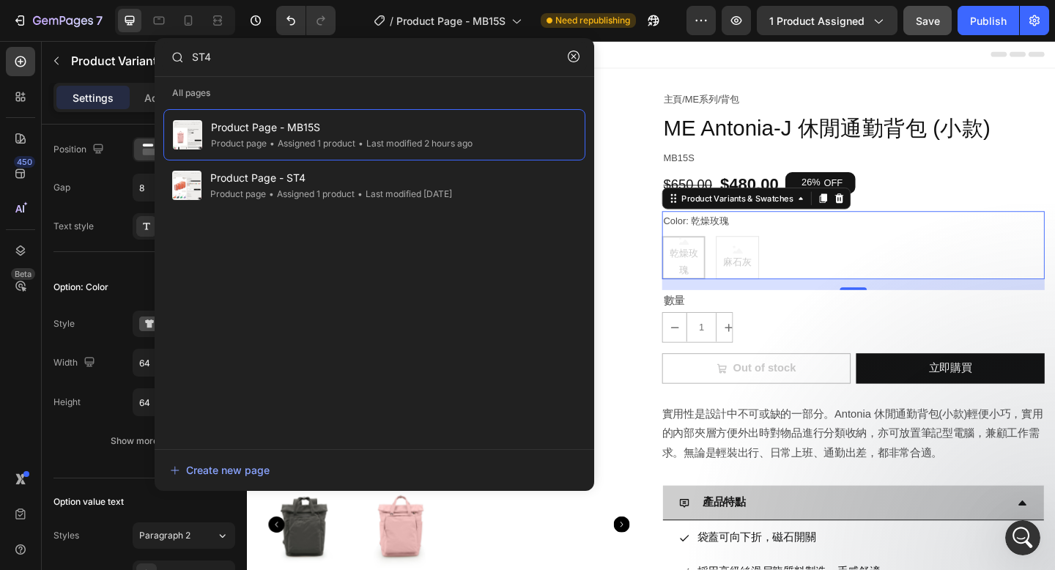
type input "ST4"
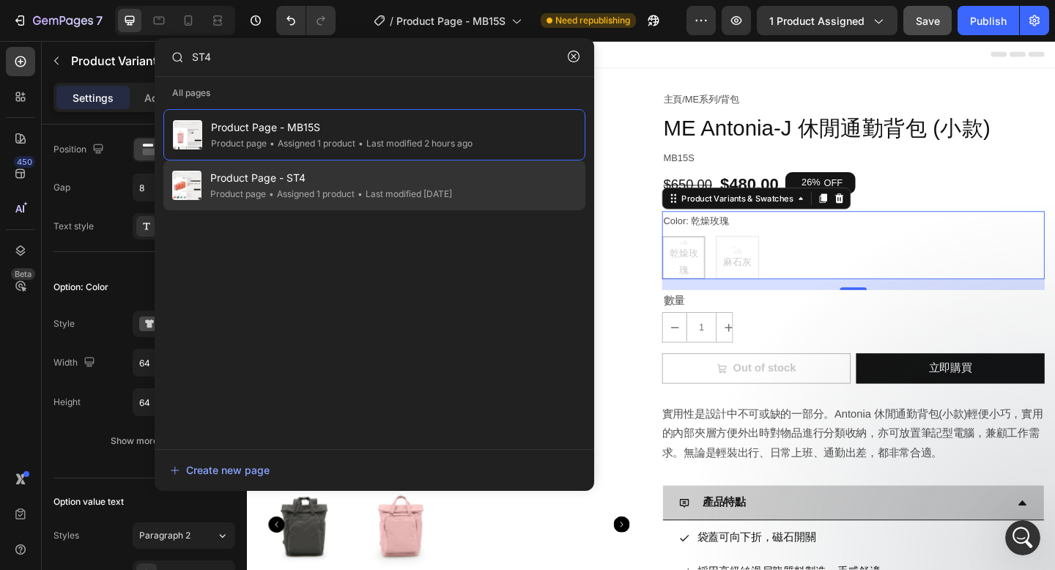
click at [326, 185] on span "Product Page - ST4" at bounding box center [331, 178] width 242 height 18
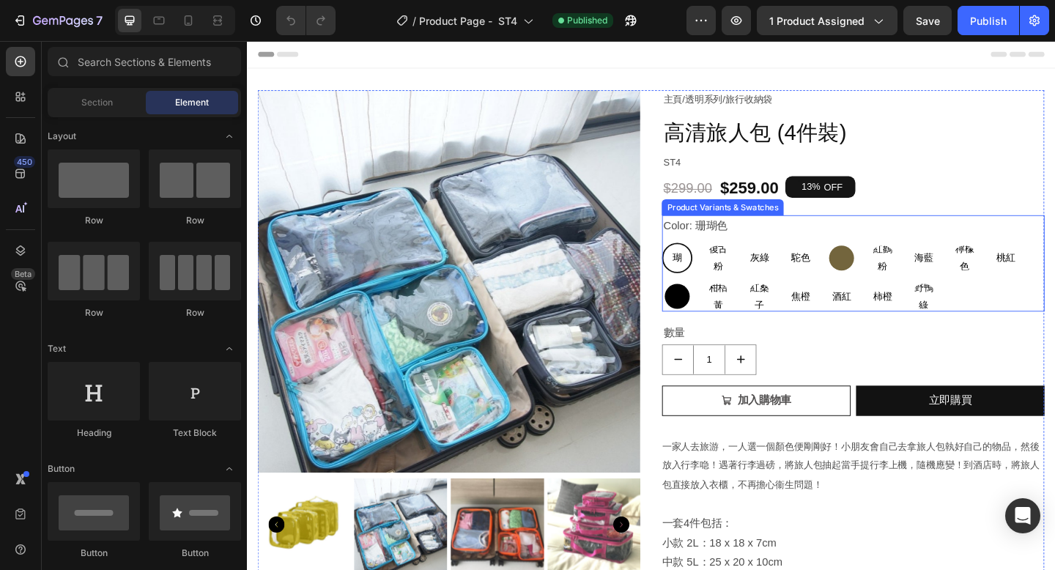
click at [786, 247] on div "Color: 珊瑚色 珊瑚色 珊瑚色 珊瑚色 復古粉 復古粉 復古粉 灰綠 灰綠 灰綠 駝色 駝色 駝色 墨綠 墨綠 紅鸛粉 紅鸛粉 紅鸛粉 海藍 海藍 海藍…" at bounding box center [906, 283] width 416 height 105
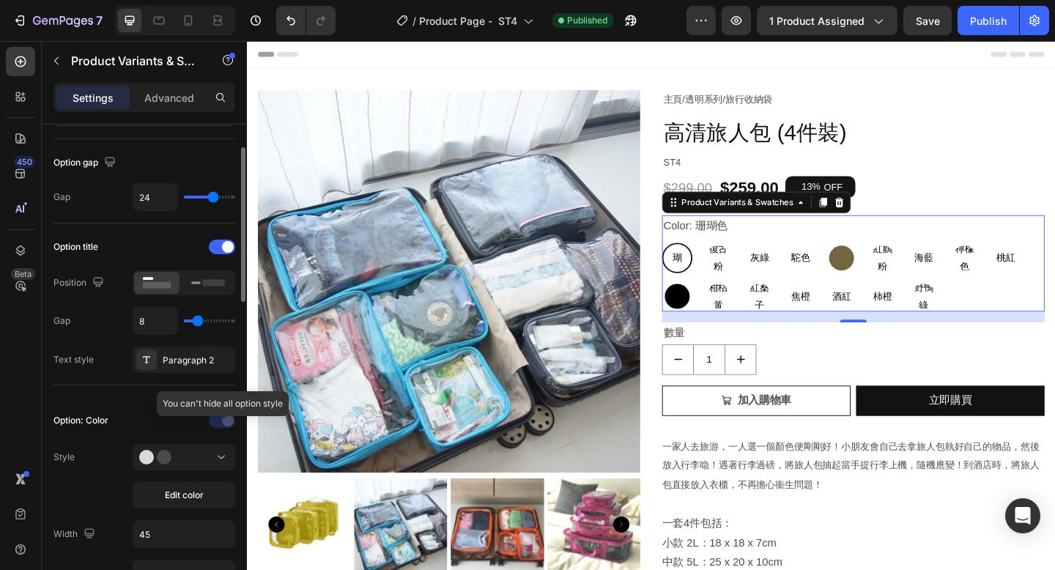
scroll to position [162, 0]
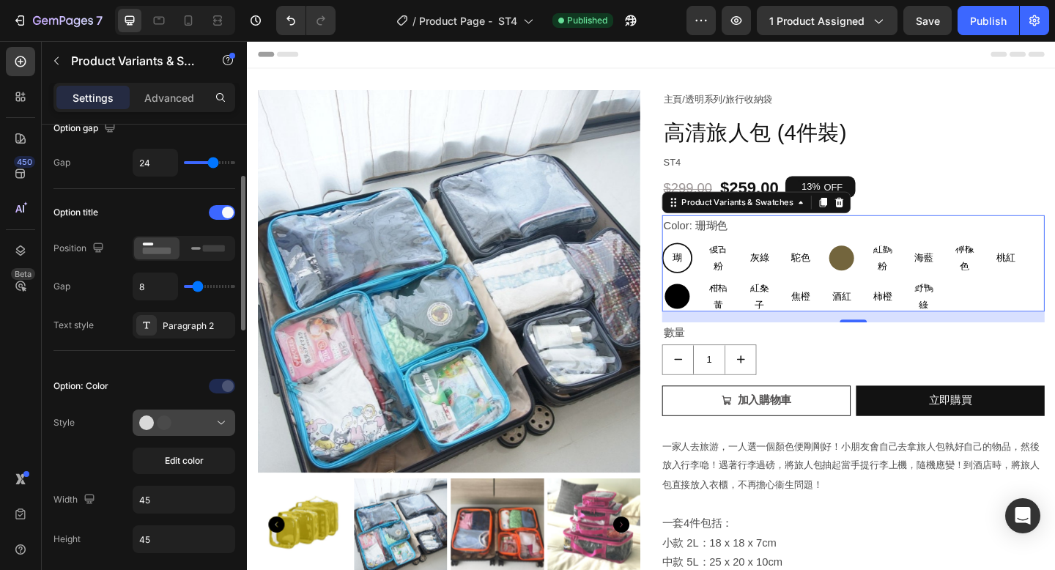
click at [193, 429] on div at bounding box center [183, 422] width 89 height 15
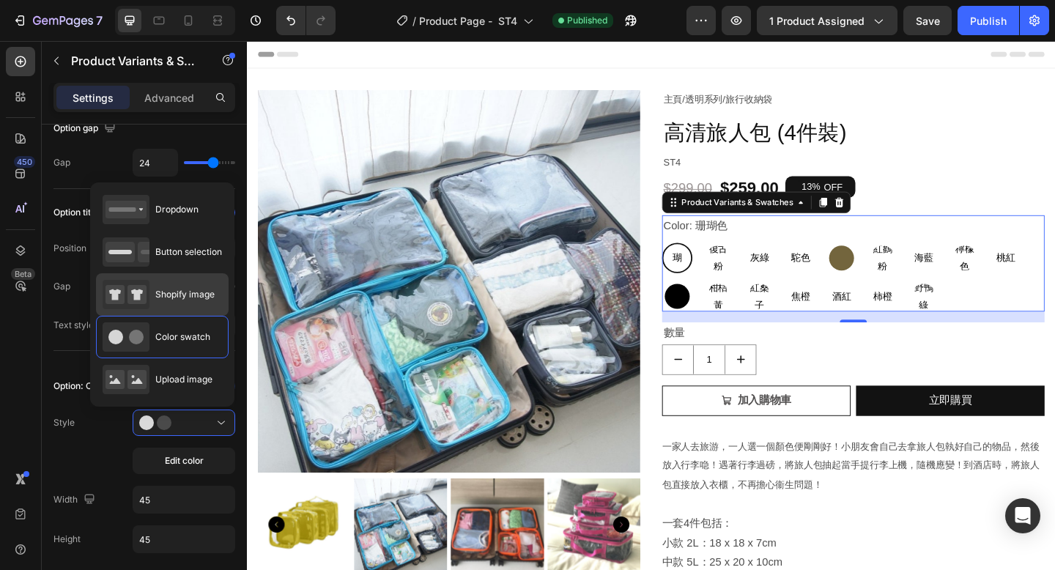
click at [189, 300] on span "Shopify image" at bounding box center [184, 294] width 59 height 13
type input "64"
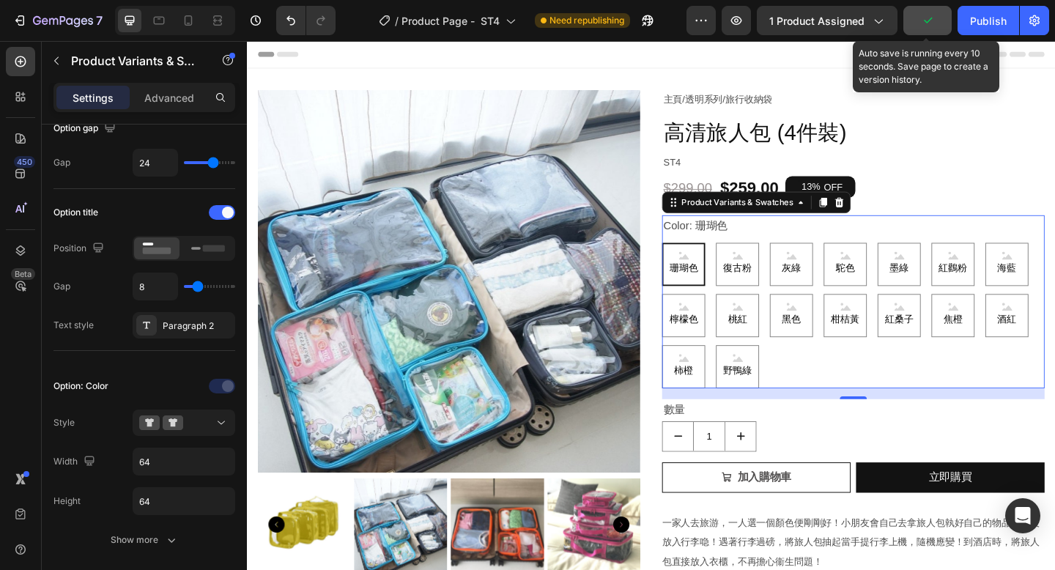
click at [932, 23] on icon "button" at bounding box center [927, 20] width 15 height 15
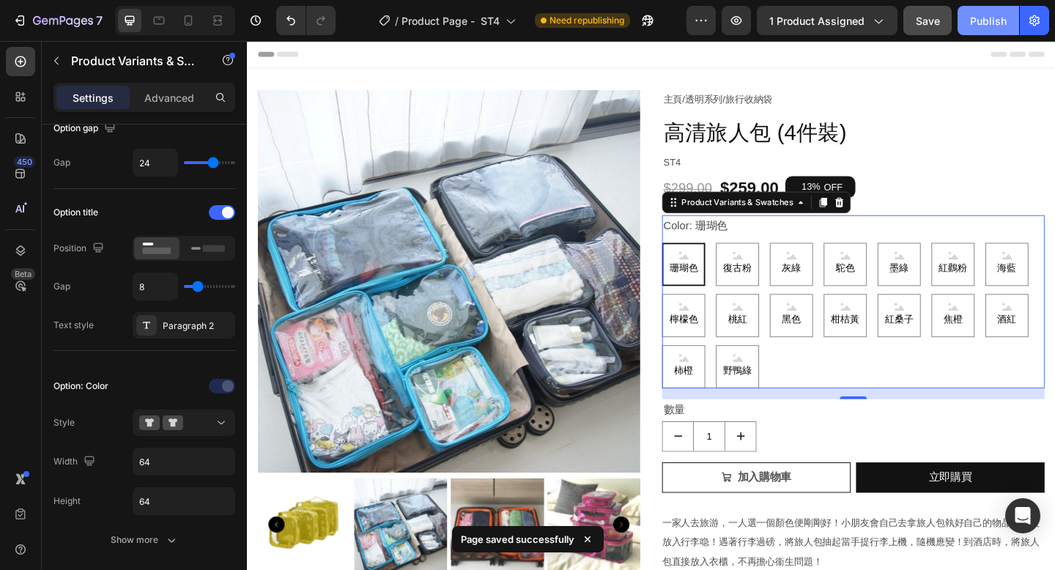
click at [976, 22] on div "Publish" at bounding box center [988, 20] width 37 height 15
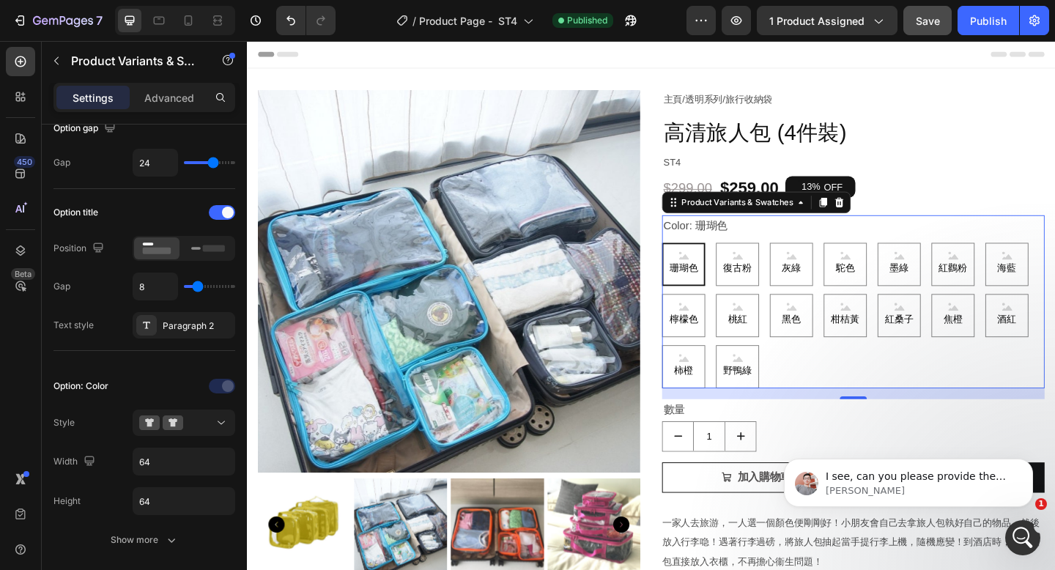
scroll to position [0, 0]
click at [858, 489] on p "[PERSON_NAME] • 1 分鐘前" at bounding box center [920, 490] width 189 height 13
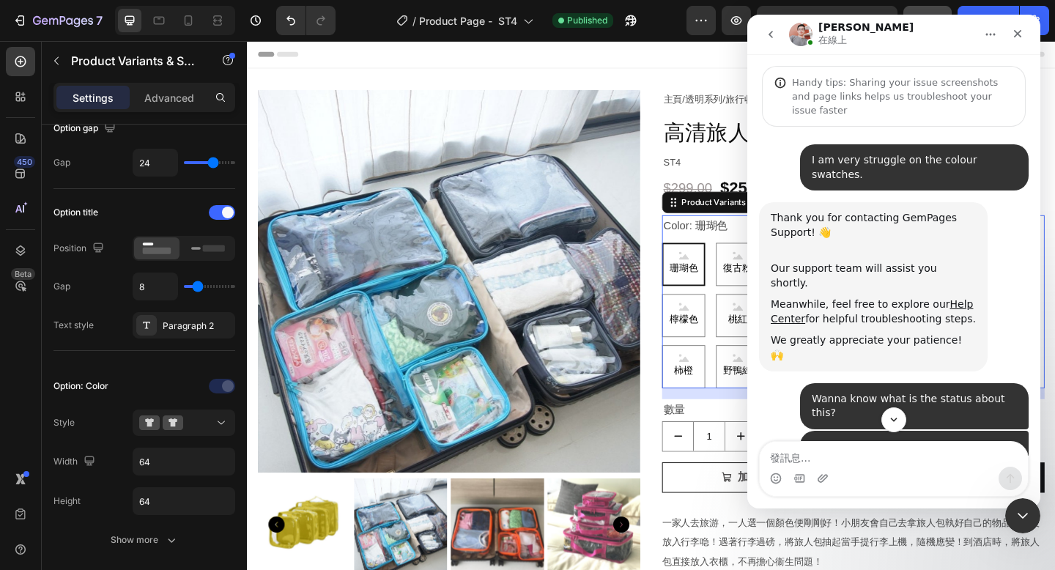
scroll to position [2, 0]
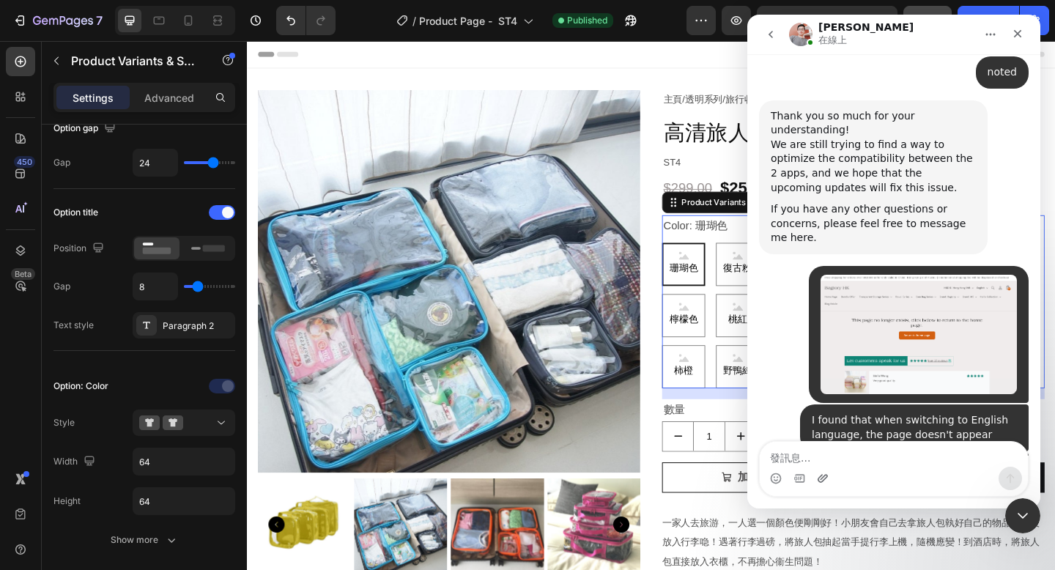
type textarea "[URL][DOMAIN_NAME]"
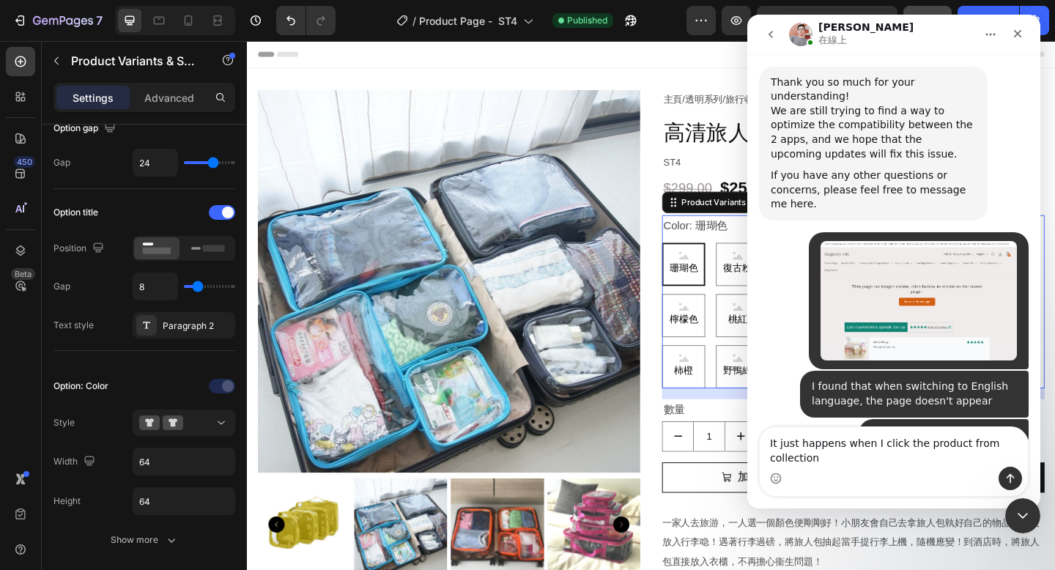
scroll to position [2856, 0]
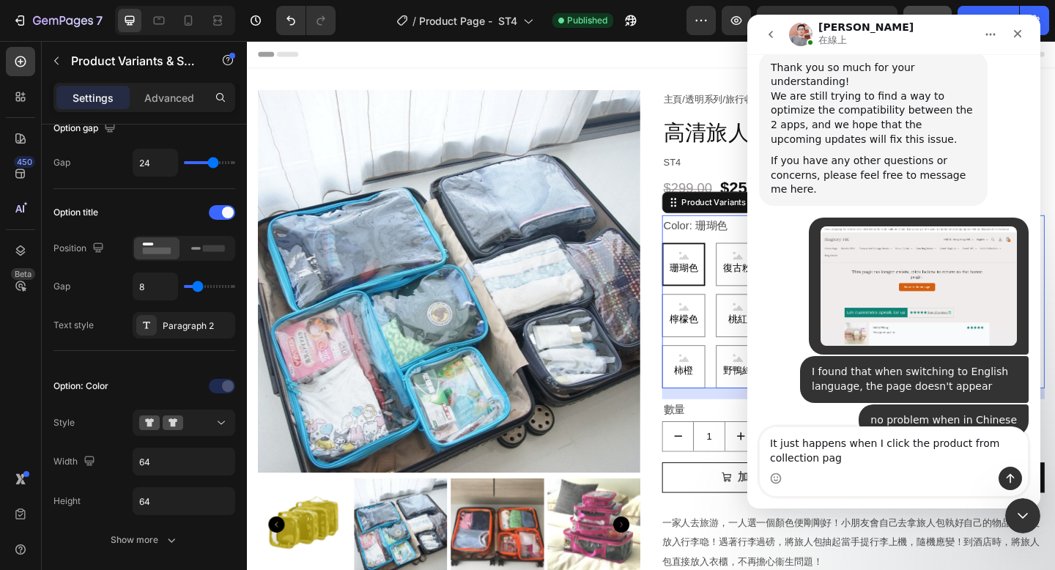
type textarea "It just happens when I click the product from collection page"
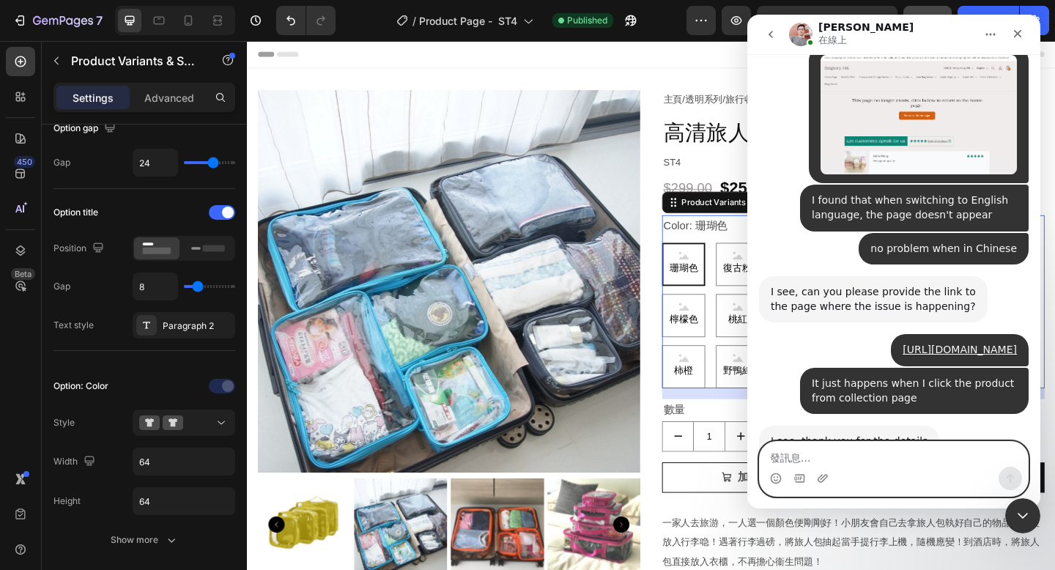
scroll to position [3060, 0]
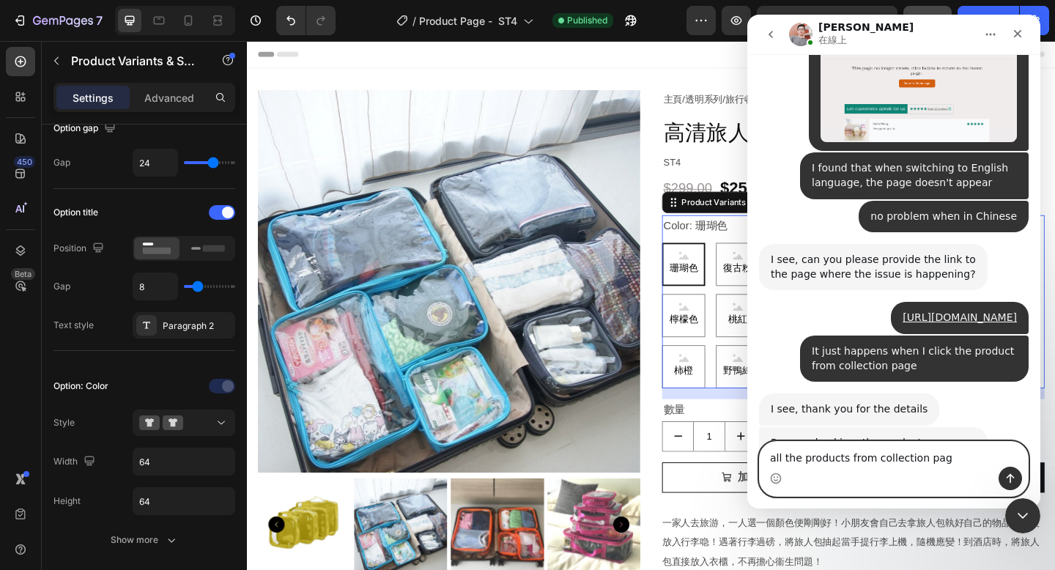
type textarea "all the products from collection page"
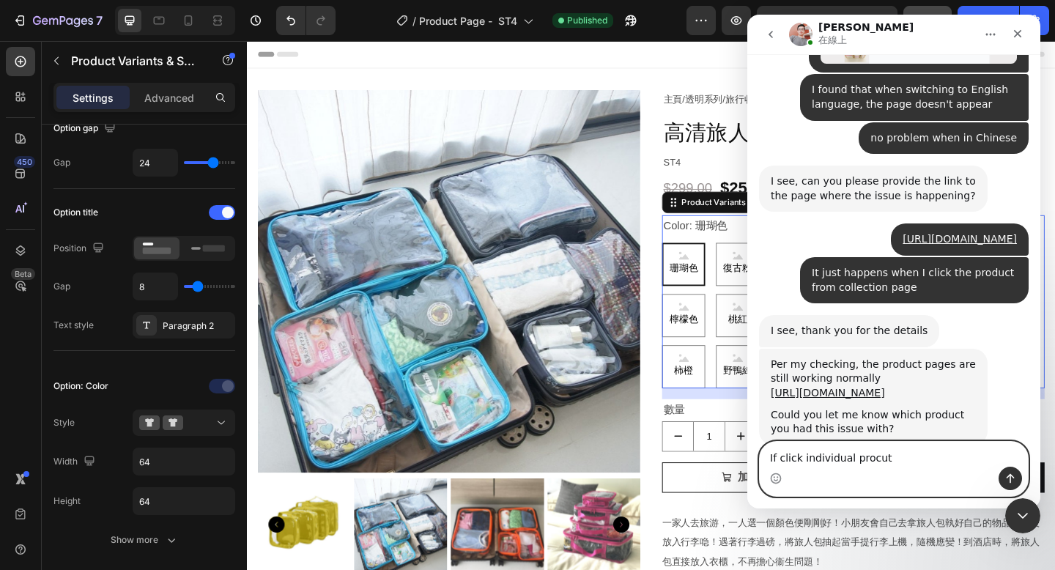
scroll to position [3160, 0]
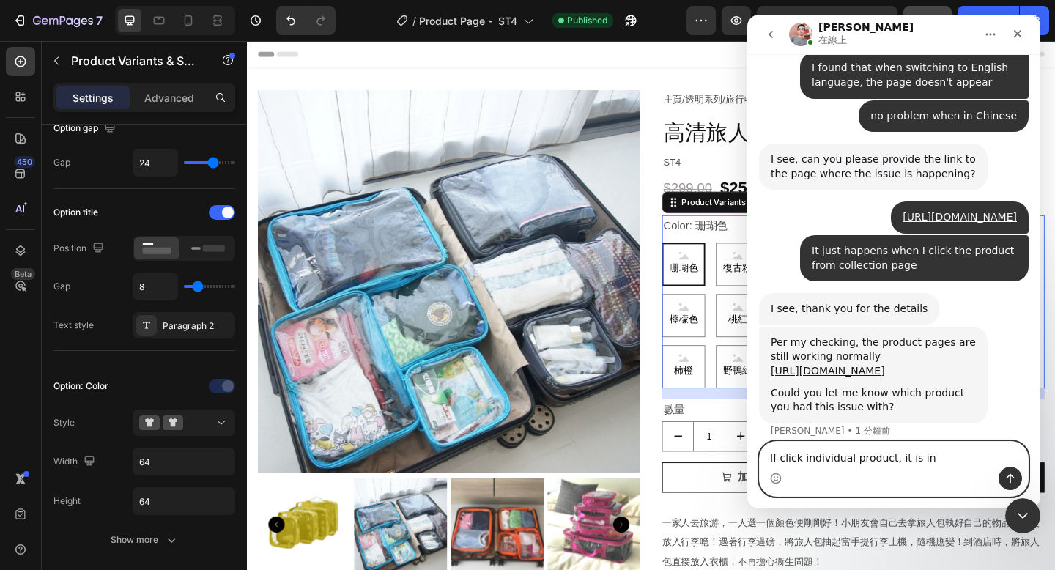
type textarea "If click individual product, it is ine"
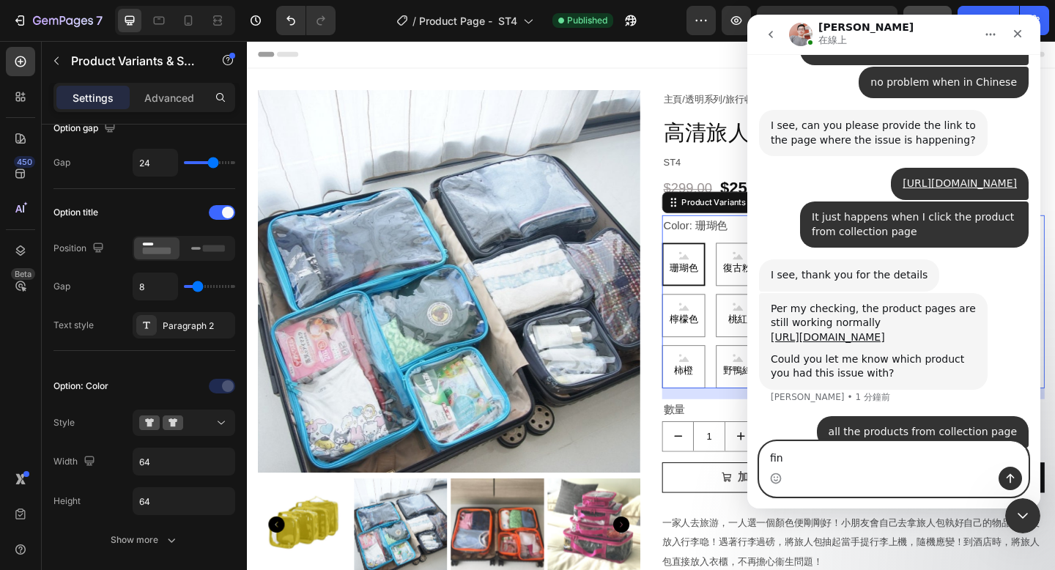
type textarea "fine"
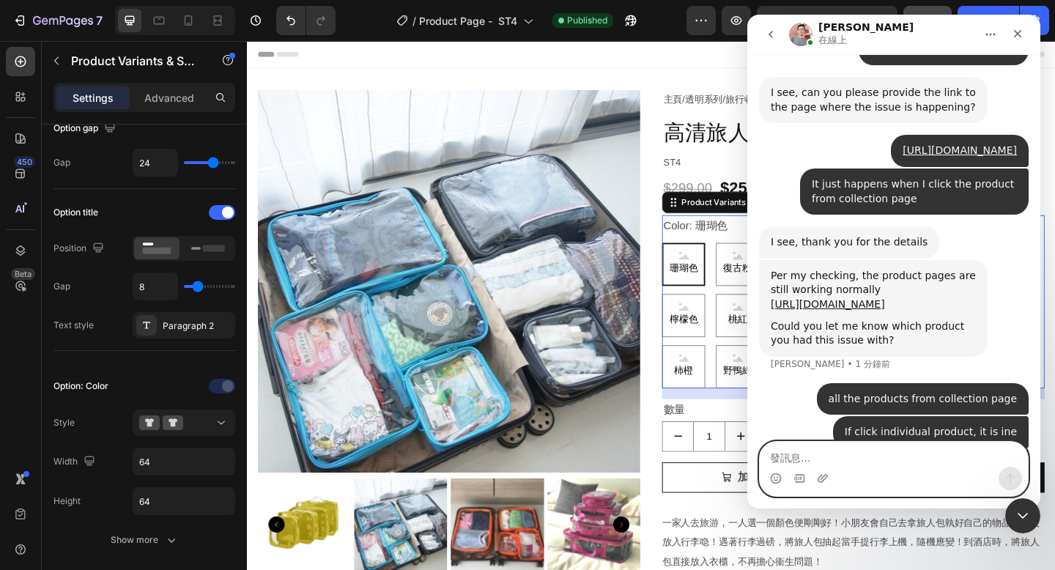
paste textarea "發訊息..."
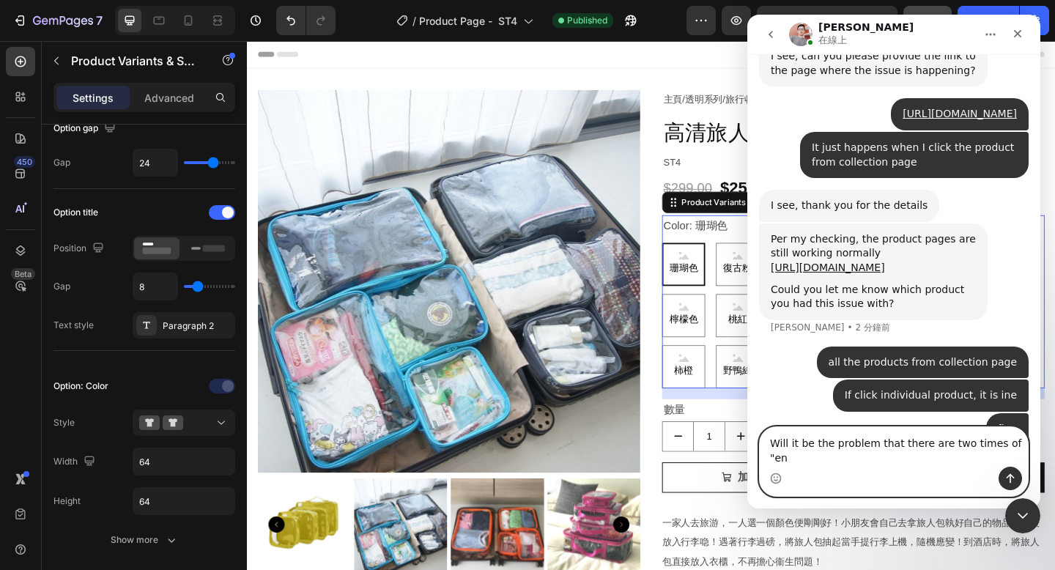
scroll to position [3221, 0]
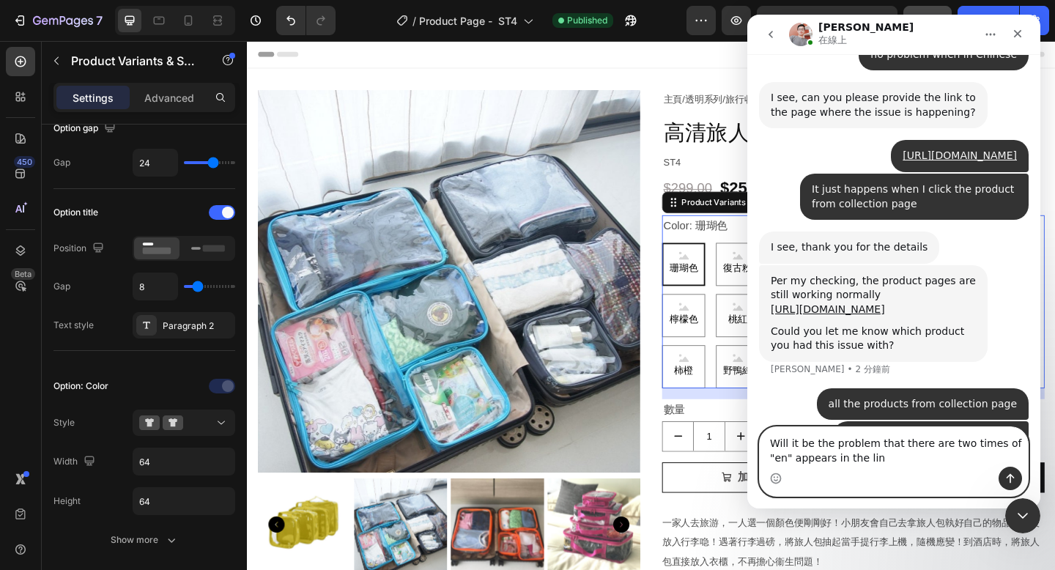
type textarea "Will it be the problem that there are two times of "en" appears in the link"
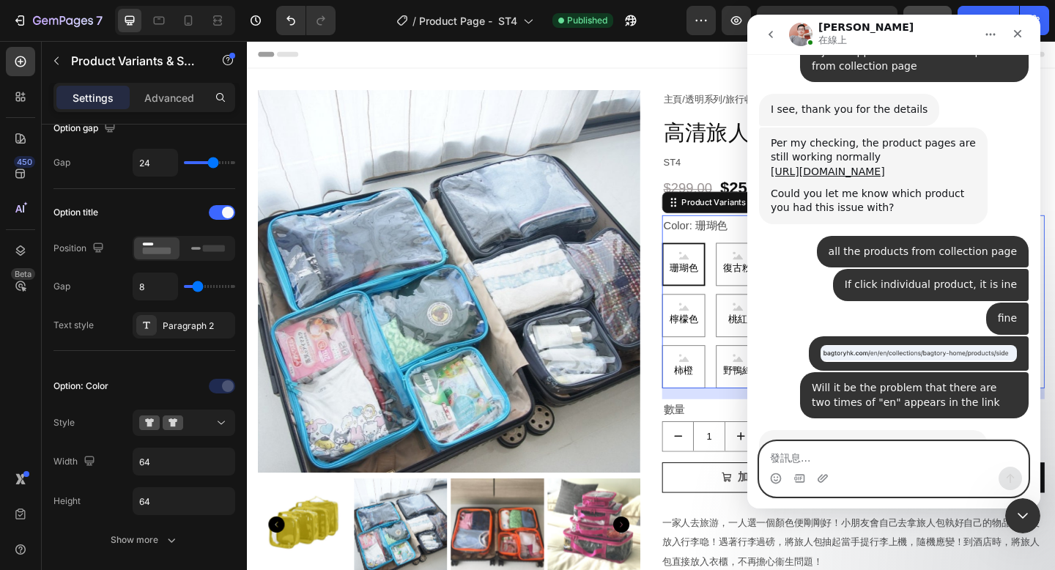
scroll to position [3363, 0]
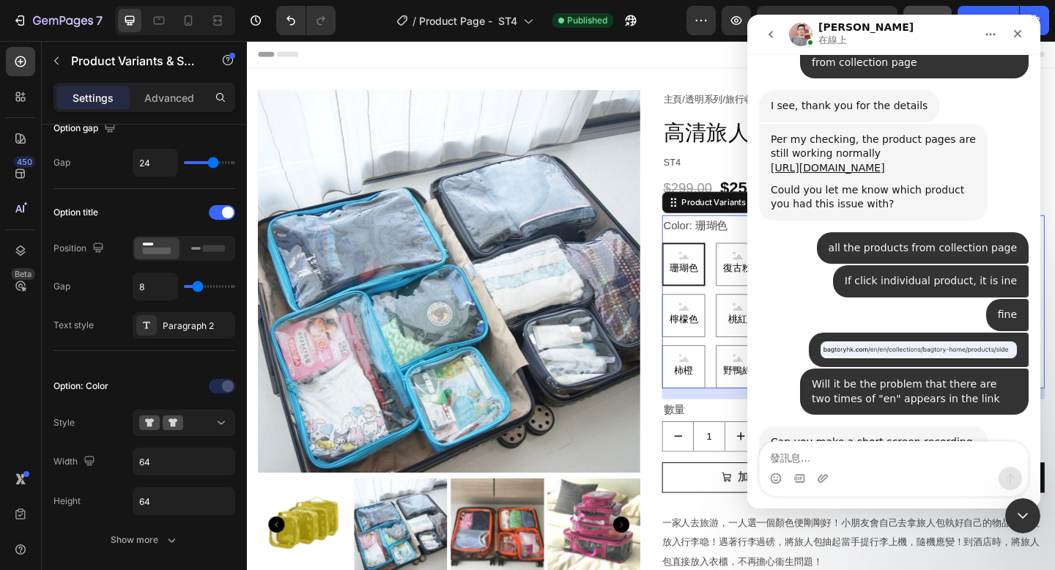
click at [897, 486] on link "Loom" at bounding box center [899, 492] width 28 height 12
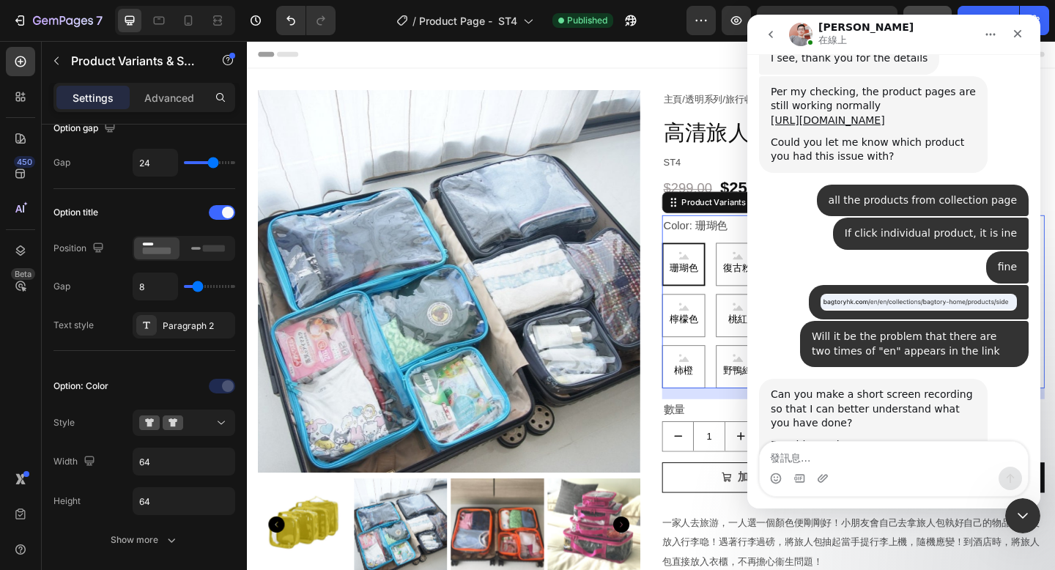
scroll to position [3467, 0]
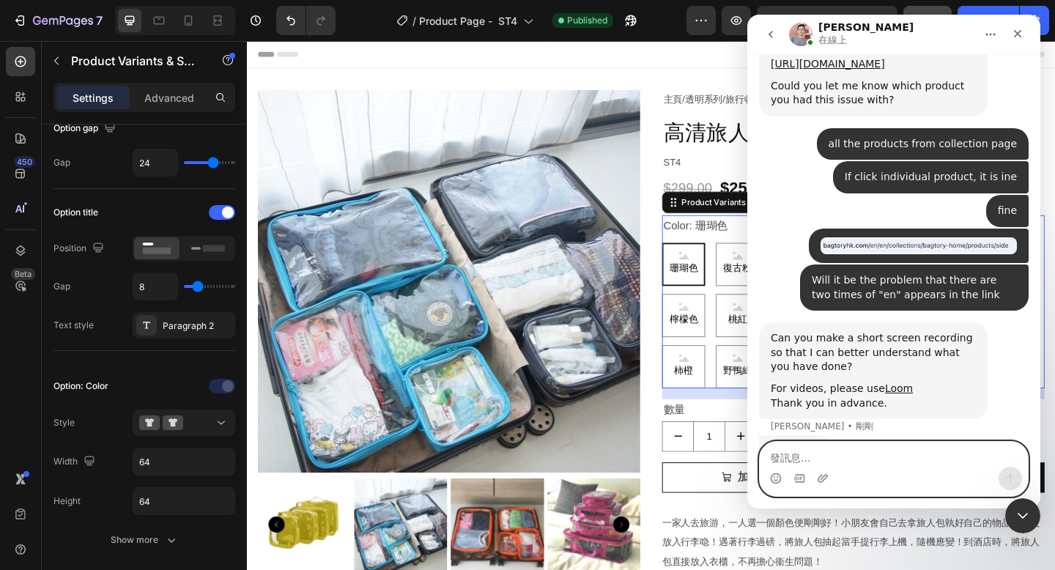
click at [809, 459] on textarea "發訊息..." at bounding box center [894, 454] width 268 height 25
type textarea "人"
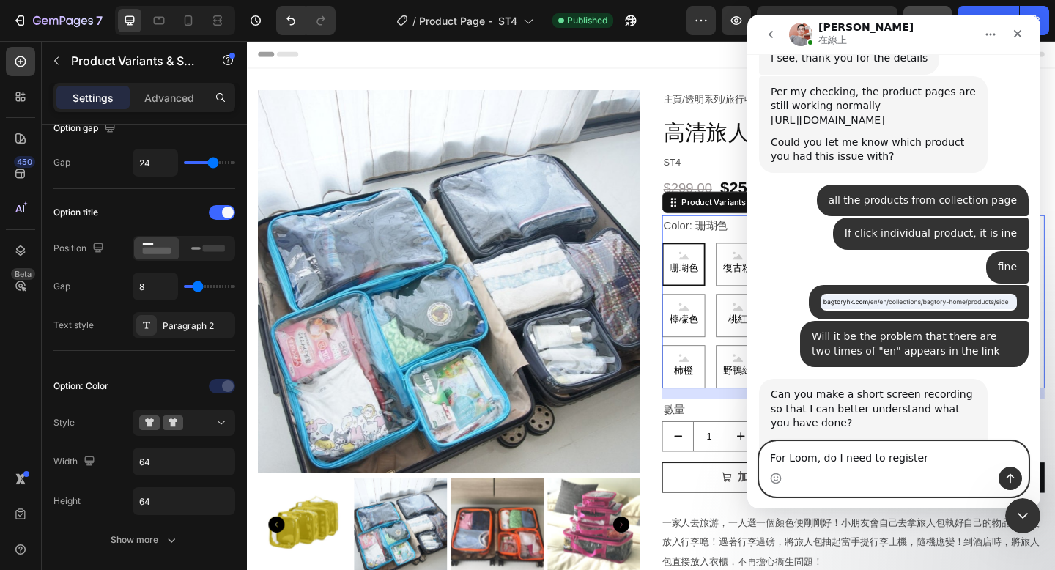
type textarea "For Loom, do I need to register?"
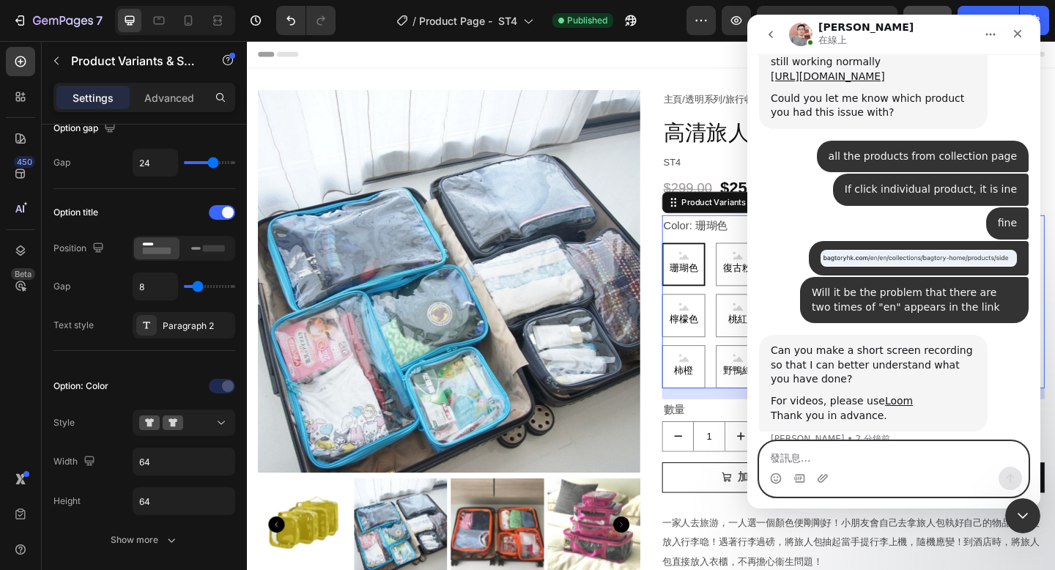
scroll to position [3512, 0]
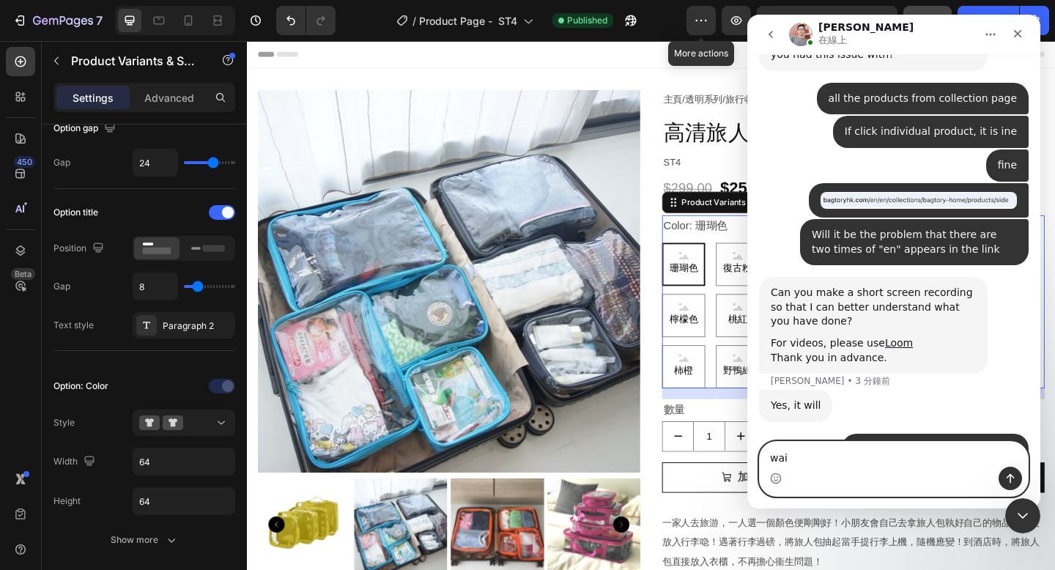
type textarea "wait"
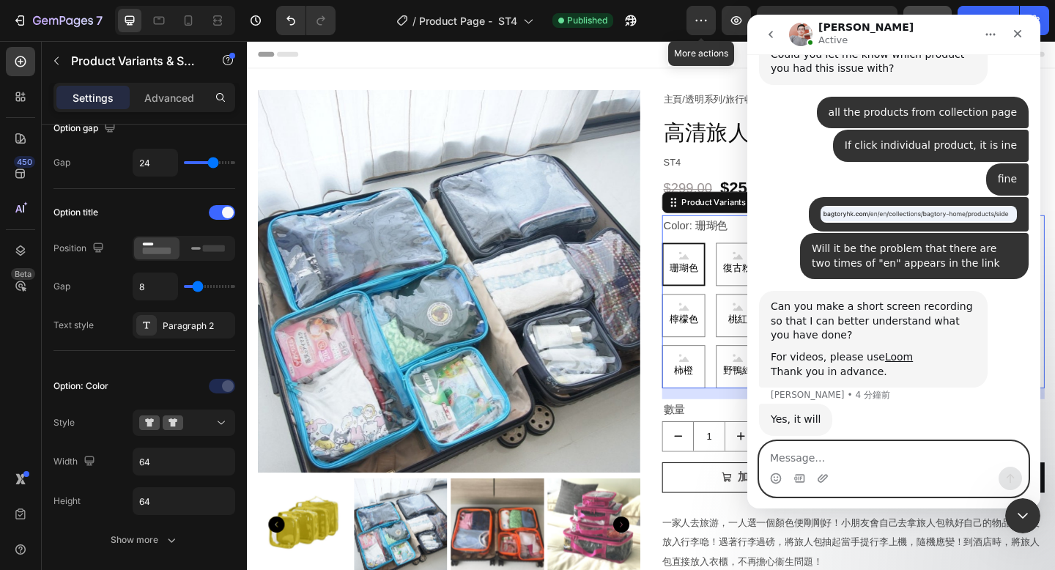
scroll to position [3657, 0]
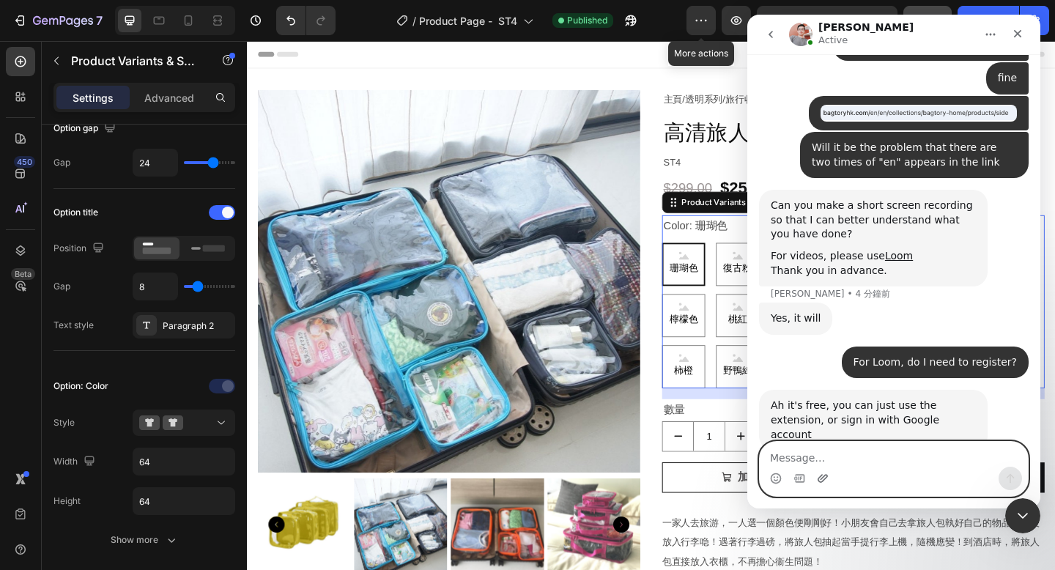
click at [821, 476] on icon "上載附件" at bounding box center [823, 478] width 12 height 12
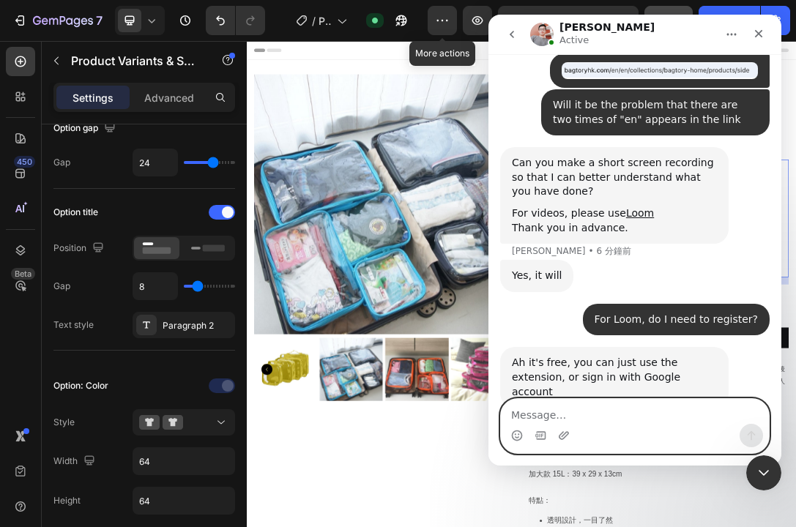
scroll to position [3745, 0]
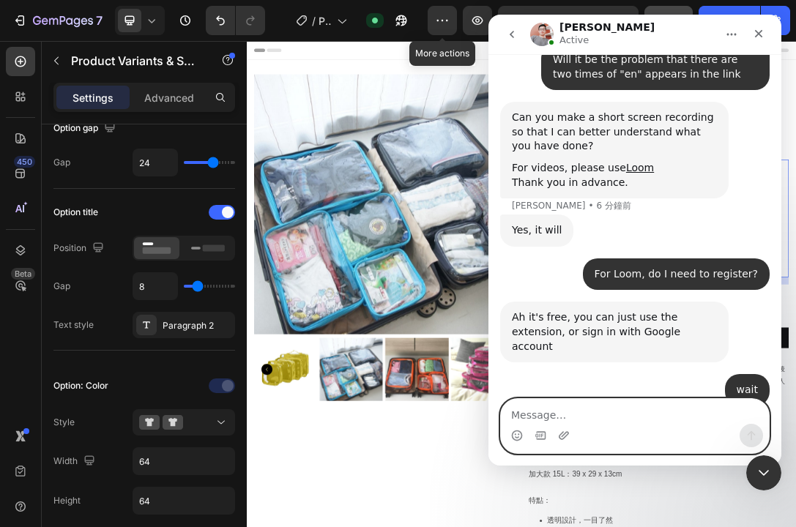
click at [574, 415] on textarea "Message…" at bounding box center [635, 411] width 268 height 25
click at [564, 414] on textarea "Message…" at bounding box center [635, 411] width 268 height 25
type textarea "can you see?"
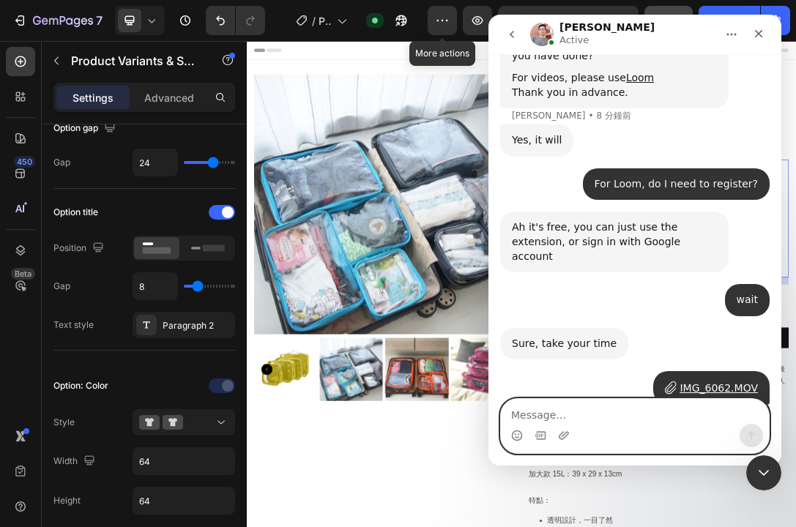
scroll to position [3837, 0]
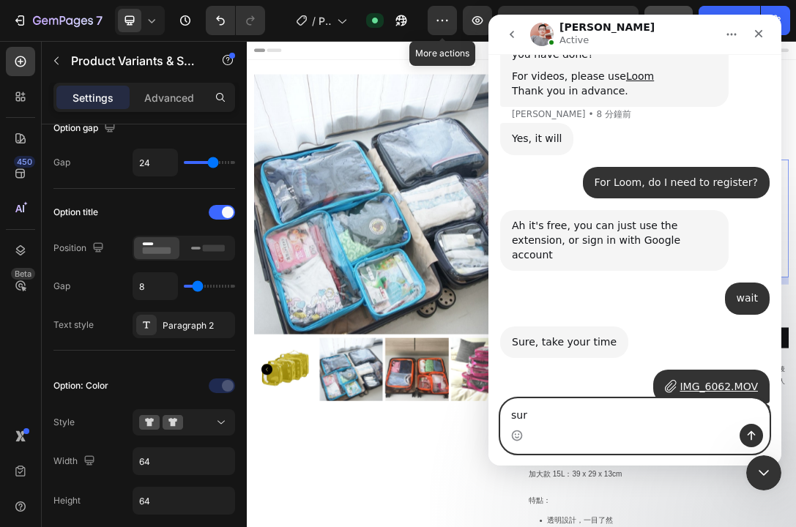
type textarea "sure"
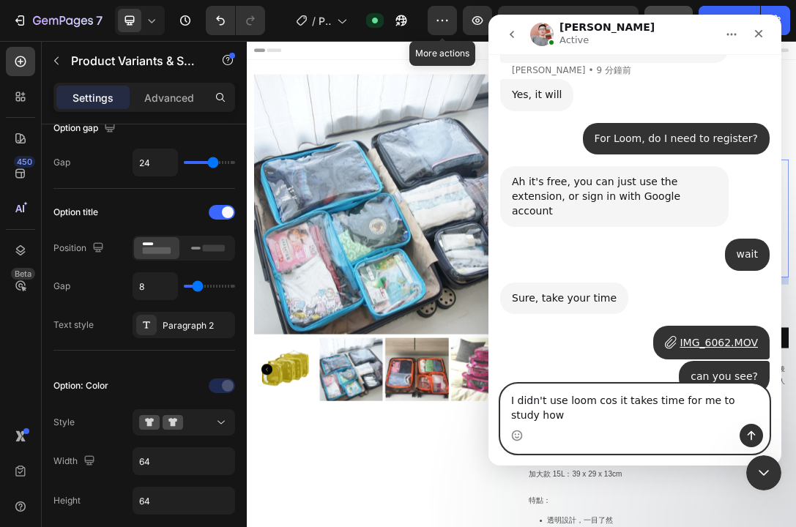
scroll to position [3895, 0]
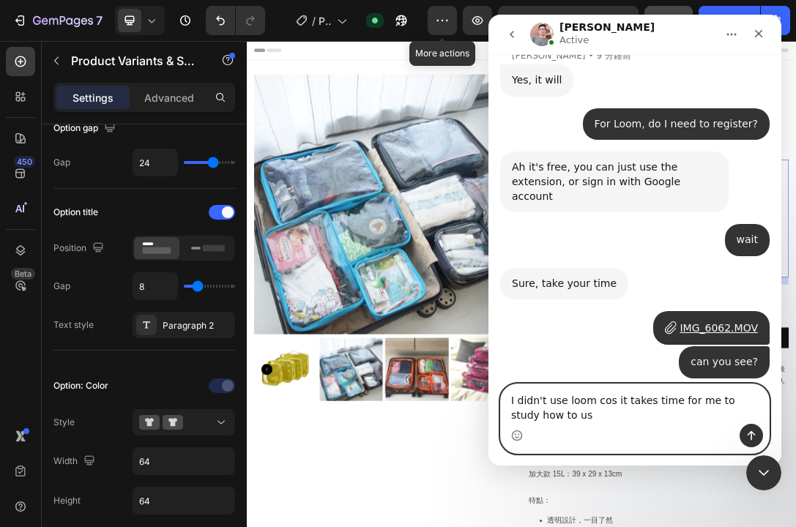
type textarea "I didn't use loom cos it takes time for me to study how to use"
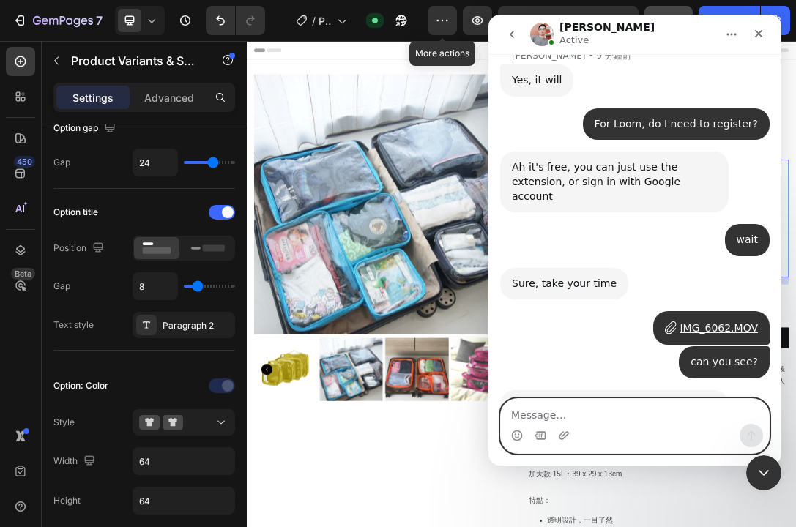
scroll to position [3928, 0]
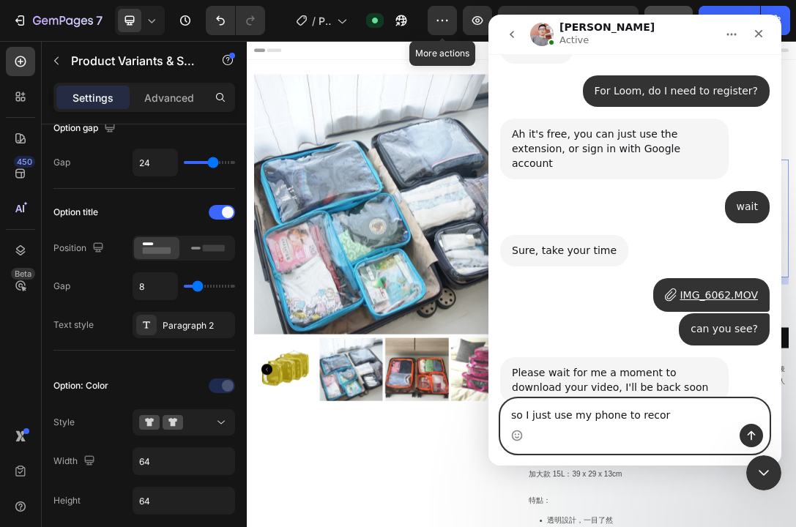
type textarea "so I just use my phone to record"
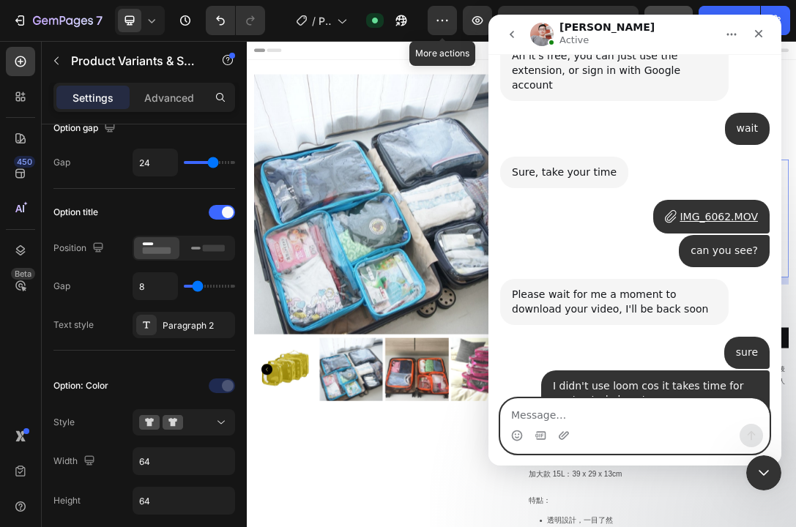
scroll to position [4005, 0]
